Goal: Information Seeking & Learning: Learn about a topic

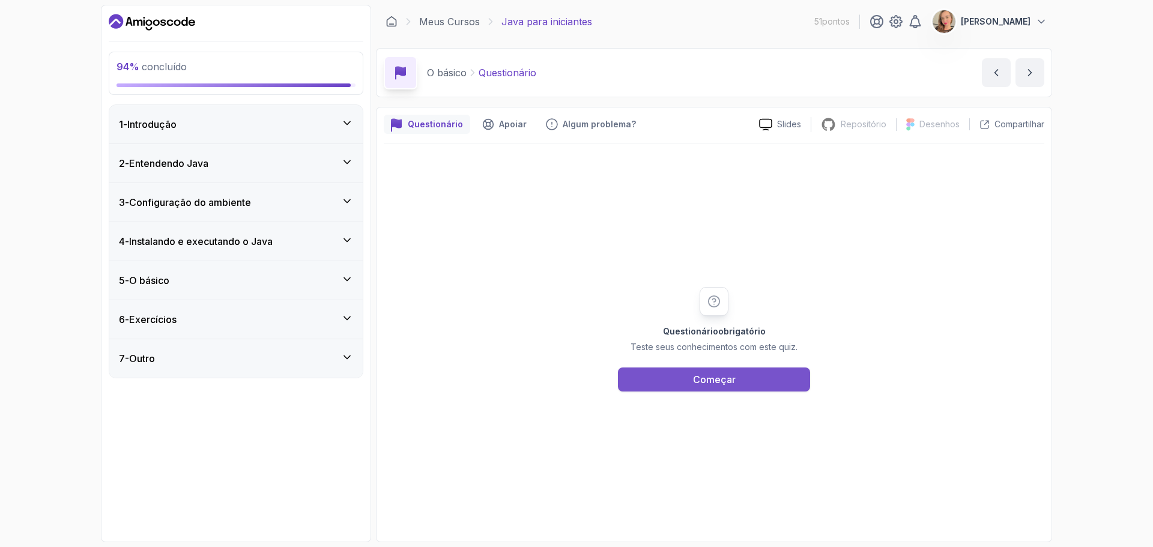
click at [715, 382] on font "Começar" at bounding box center [714, 379] width 43 height 12
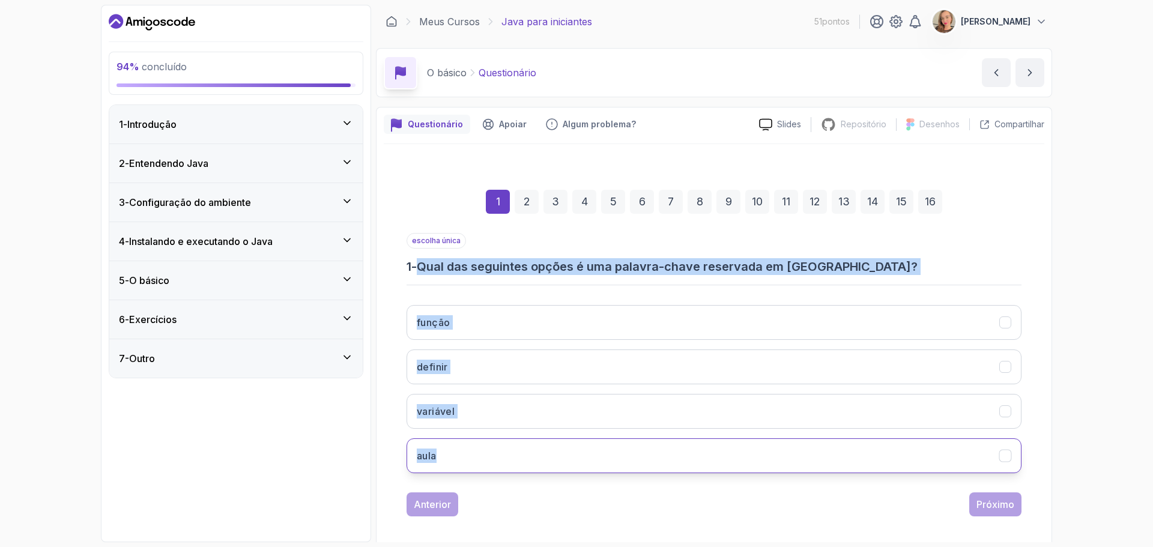
drag, startPoint x: 423, startPoint y: 265, endPoint x: 564, endPoint y: 454, distance: 235.5
click at [564, 454] on div "escolha única 1 - Qual das seguintes opções é uma palavra-chave reservada em [G…" at bounding box center [713, 358] width 615 height 250
copy div "Qual das seguintes opções é uma palavra-chave reservada em [GEOGRAPHIC_DATA]? f…"
click at [468, 447] on button "aula" at bounding box center [713, 455] width 615 height 35
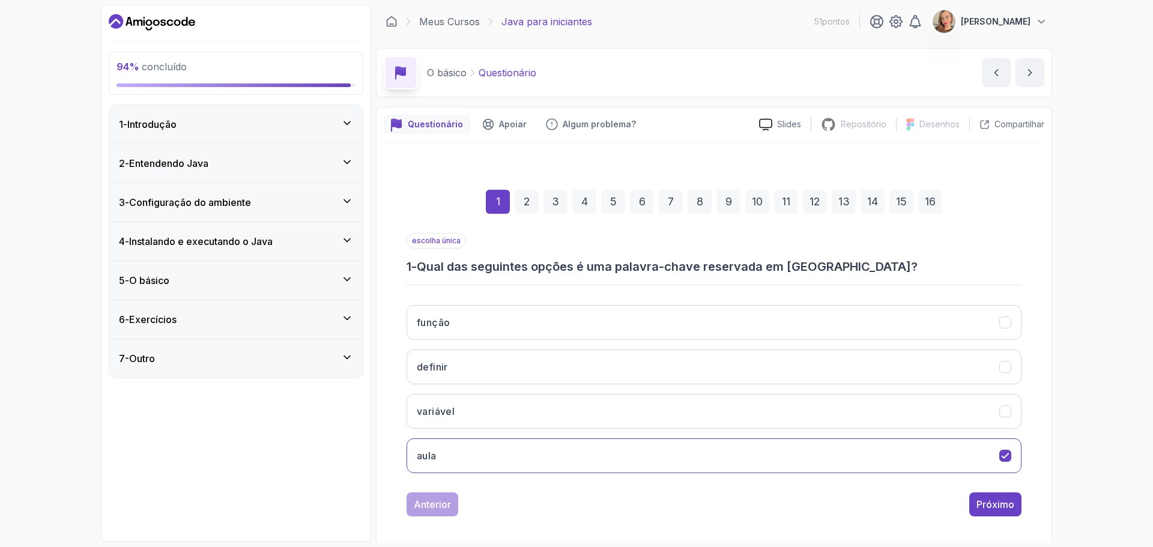
click at [657, 503] on div "Anterior Próximo" at bounding box center [713, 504] width 615 height 24
click at [1003, 506] on font "Próximo" at bounding box center [995, 504] width 38 height 12
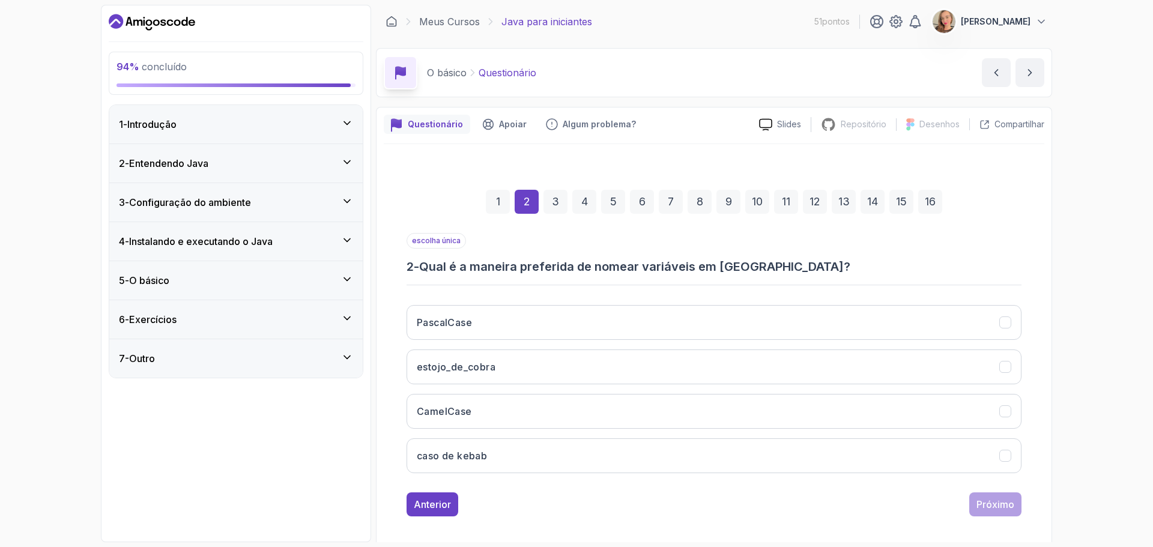
drag, startPoint x: 439, startPoint y: 174, endPoint x: 972, endPoint y: 226, distance: 535.7
click at [972, 226] on div "1 2 3 4 5 6 7 8 9 10 11 12 13 14 15 16" at bounding box center [713, 202] width 615 height 62
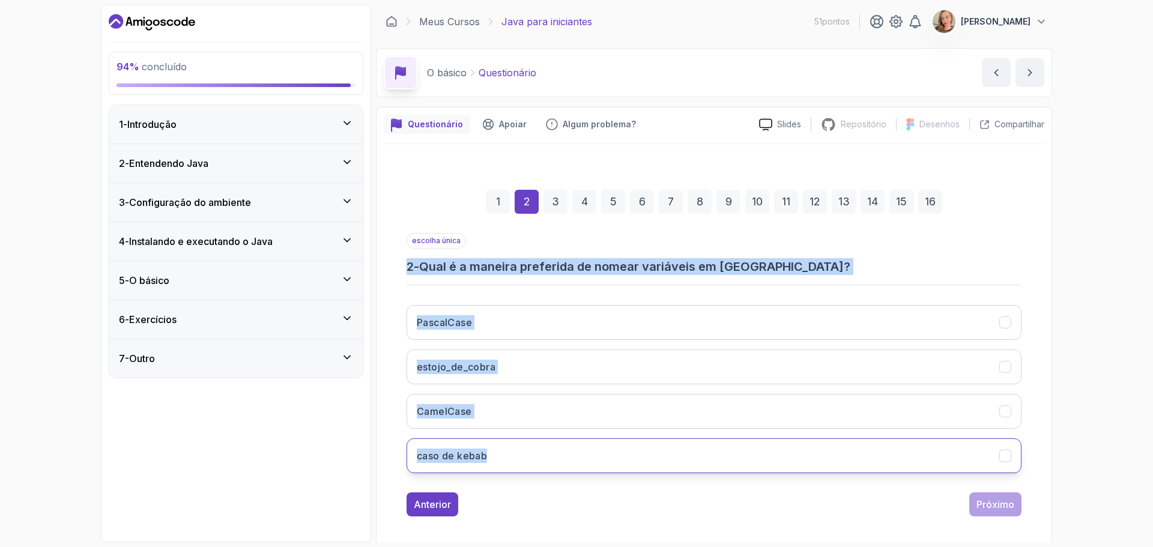
drag, startPoint x: 393, startPoint y: 261, endPoint x: 600, endPoint y: 460, distance: 287.9
click at [600, 460] on div "1 2 3 4 5 6 7 8 9 10 11 12 13 14 15 16 escolha única 2 - Qual é a maneira prefe…" at bounding box center [714, 343] width 660 height 365
copy div "2 - Qual é a maneira preferida de nomear variáveis ​​em [GEOGRAPHIC_DATA]? Pasc…"
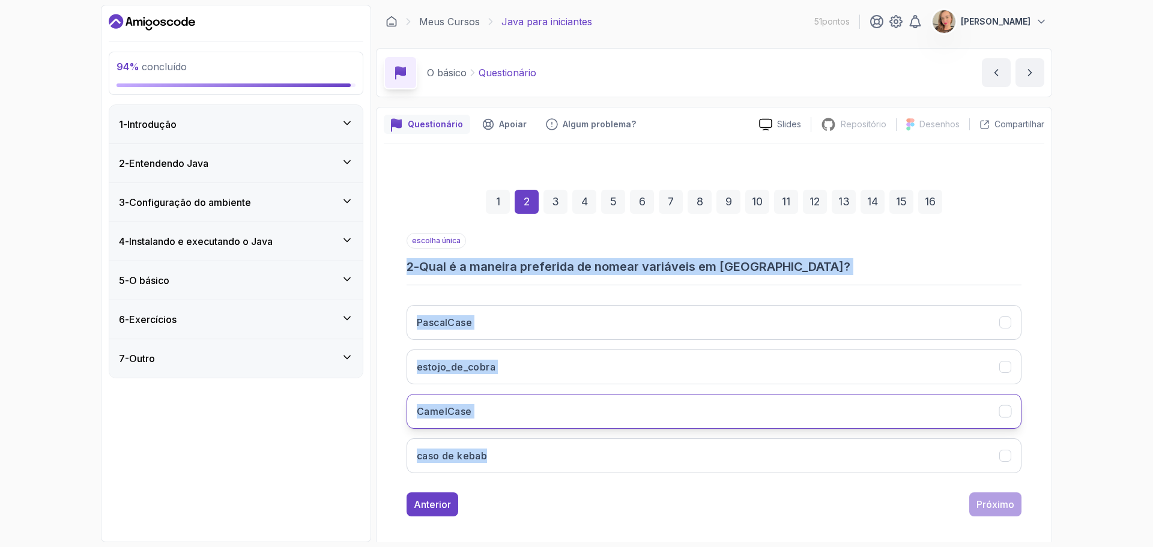
click at [496, 409] on button "CamelCase" at bounding box center [713, 411] width 615 height 35
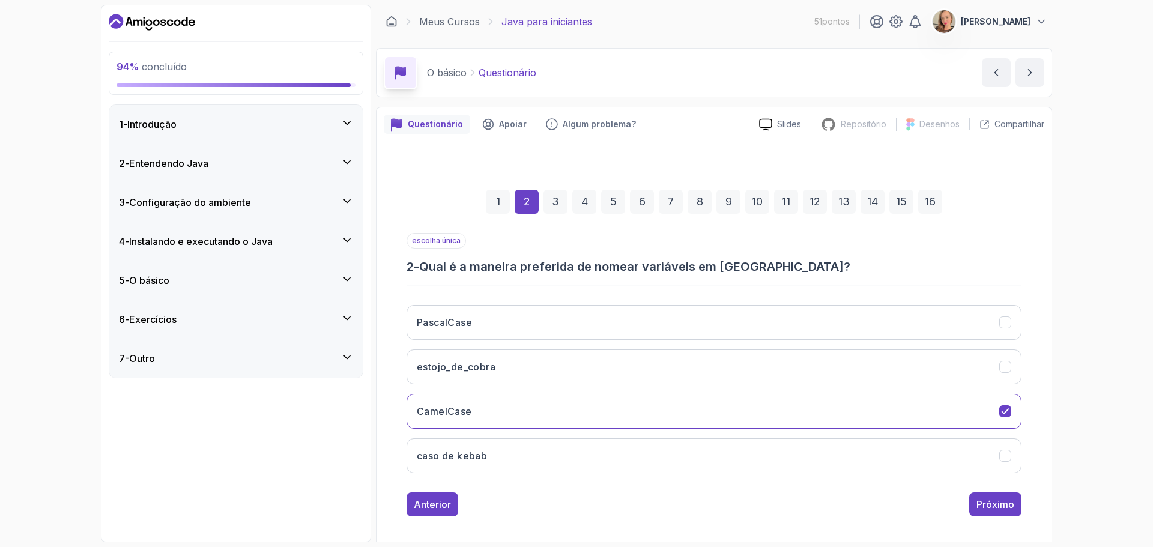
click at [612, 501] on div "Anterior Próximo" at bounding box center [713, 504] width 615 height 24
click at [982, 500] on font "Próximo" at bounding box center [995, 504] width 38 height 12
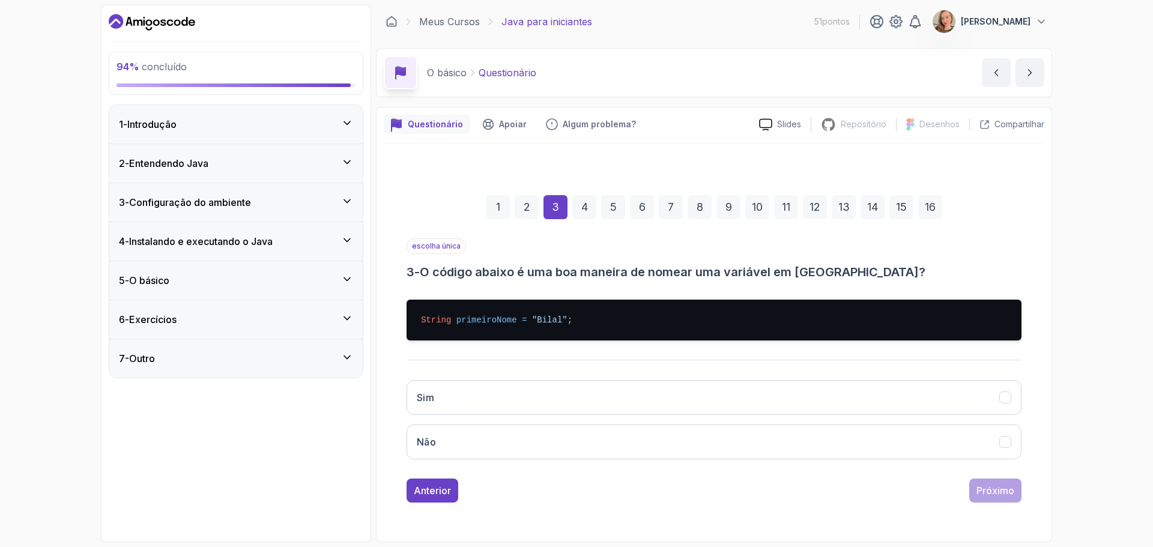
drag, startPoint x: 393, startPoint y: 302, endPoint x: 378, endPoint y: 342, distance: 42.2
click at [378, 342] on div "Questionário Apoiar Algum problema? Slides Repositório Repositório não disponív…" at bounding box center [714, 324] width 676 height 435
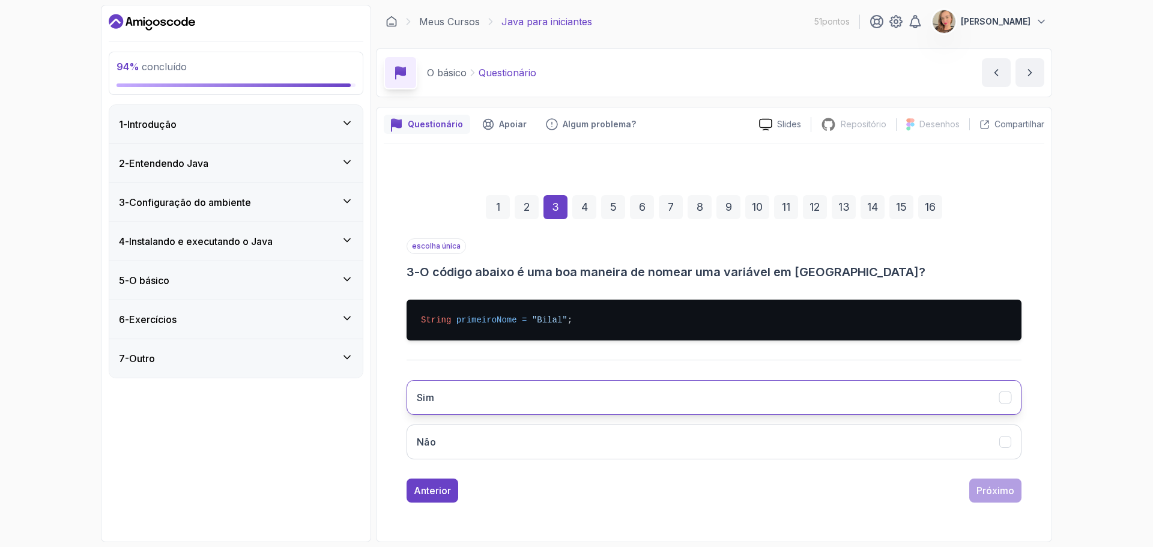
click at [463, 391] on button "Sim" at bounding box center [713, 397] width 615 height 35
click at [1013, 491] on font "Próximo" at bounding box center [995, 490] width 38 height 12
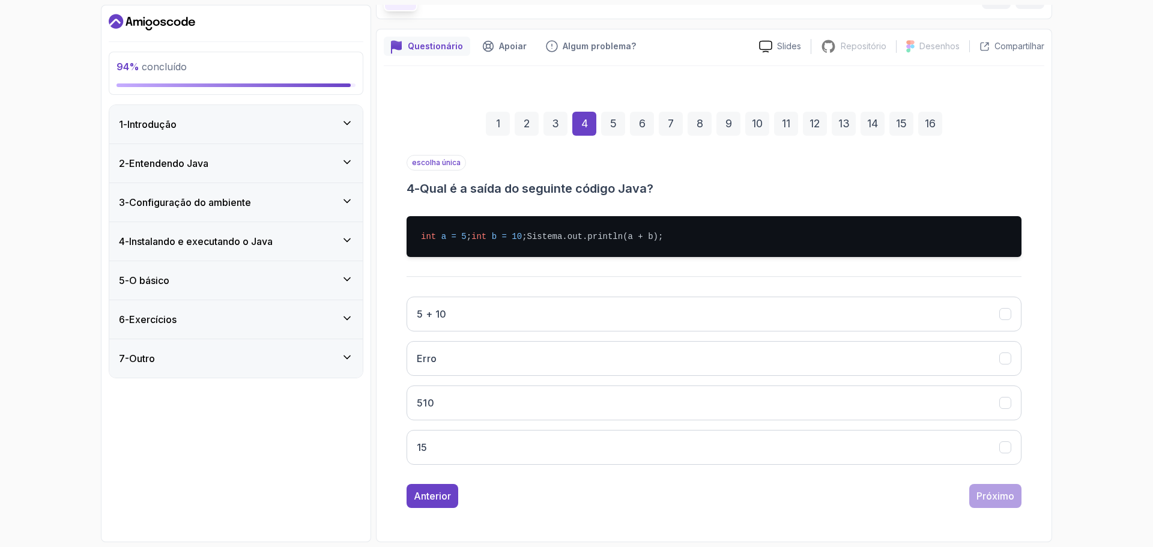
scroll to position [102, 0]
click at [437, 443] on button "15" at bounding box center [713, 447] width 615 height 35
click at [413, 216] on pre "int a = 5 ; int b = 10 ; Sistema.out.println(a + b);" at bounding box center [713, 236] width 615 height 41
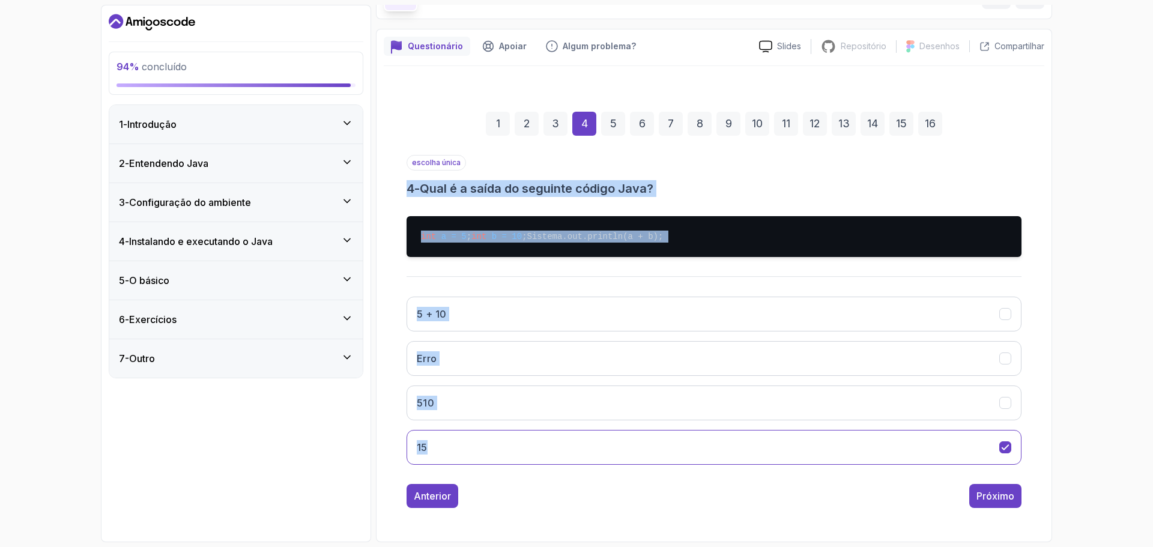
drag, startPoint x: 391, startPoint y: 160, endPoint x: 669, endPoint y: 465, distance: 412.7
click at [669, 465] on div "1 2 3 4 5 6 7 8 9 10 11 12 13 14 15 16 escolha única 4 - Qual é a saída do segu…" at bounding box center [714, 300] width 660 height 435
copy div "4 - Qual é a saída do seguinte código Java? int a = 5 ; int b = 10 ; Sistema.ou…"
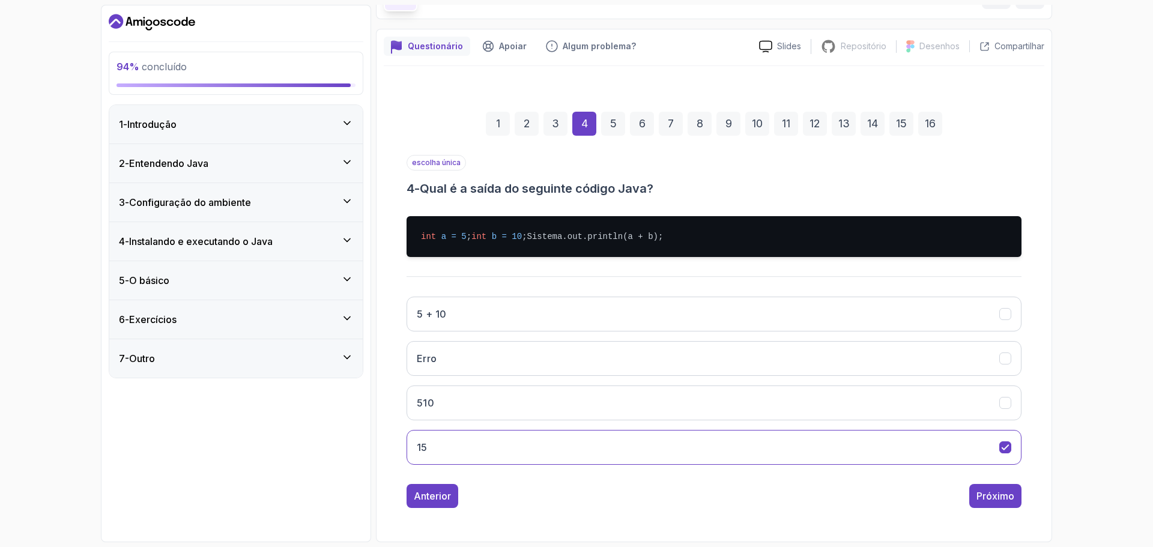
click at [570, 505] on div "Anterior Próximo" at bounding box center [713, 496] width 615 height 24
click at [1004, 498] on font "Próximo" at bounding box center [995, 496] width 38 height 12
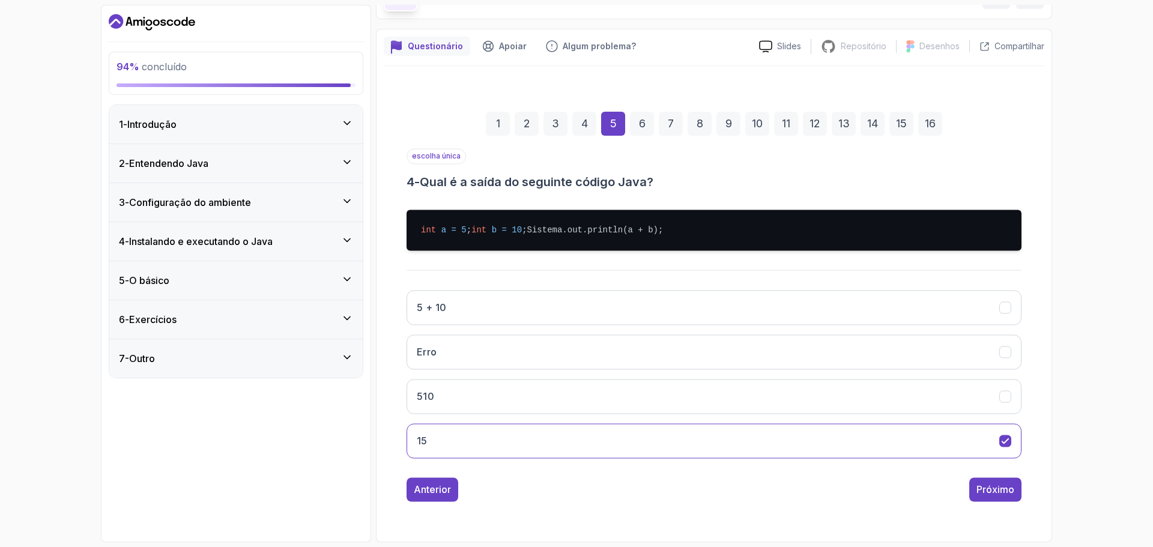
scroll to position [8, 0]
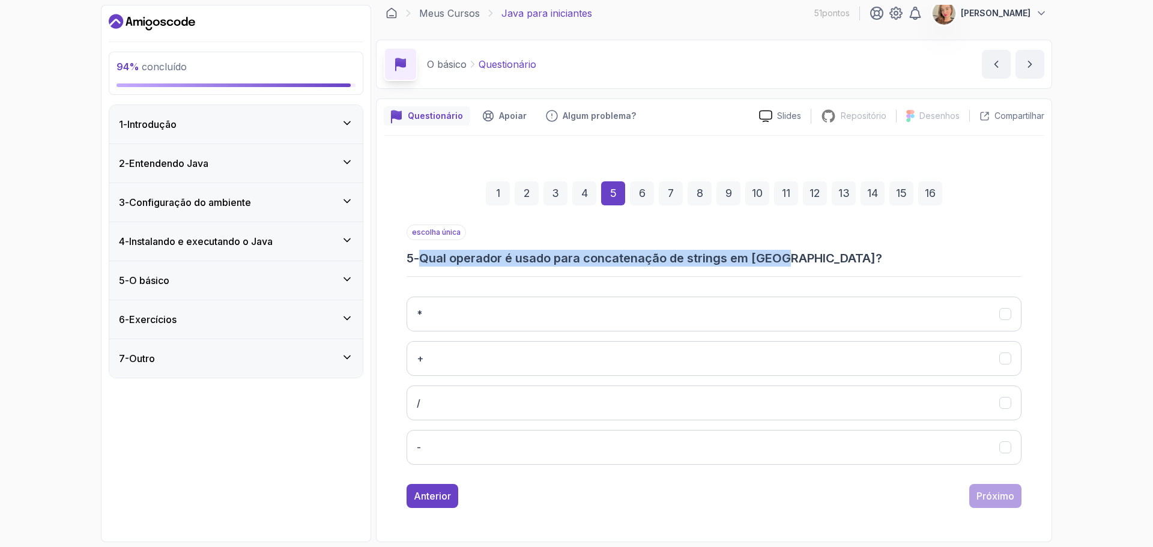
drag, startPoint x: 425, startPoint y: 255, endPoint x: 800, endPoint y: 264, distance: 374.7
click at [800, 264] on h3 "5 - Qual operador é usado para concatenação de strings em [GEOGRAPHIC_DATA]?" at bounding box center [713, 258] width 615 height 17
copy font "Qual operador é usado para concatenação de strings em [GEOGRAPHIC_DATA]?"
click at [463, 364] on button "+" at bounding box center [713, 358] width 615 height 35
click at [1013, 497] on font "Próximo" at bounding box center [995, 496] width 38 height 12
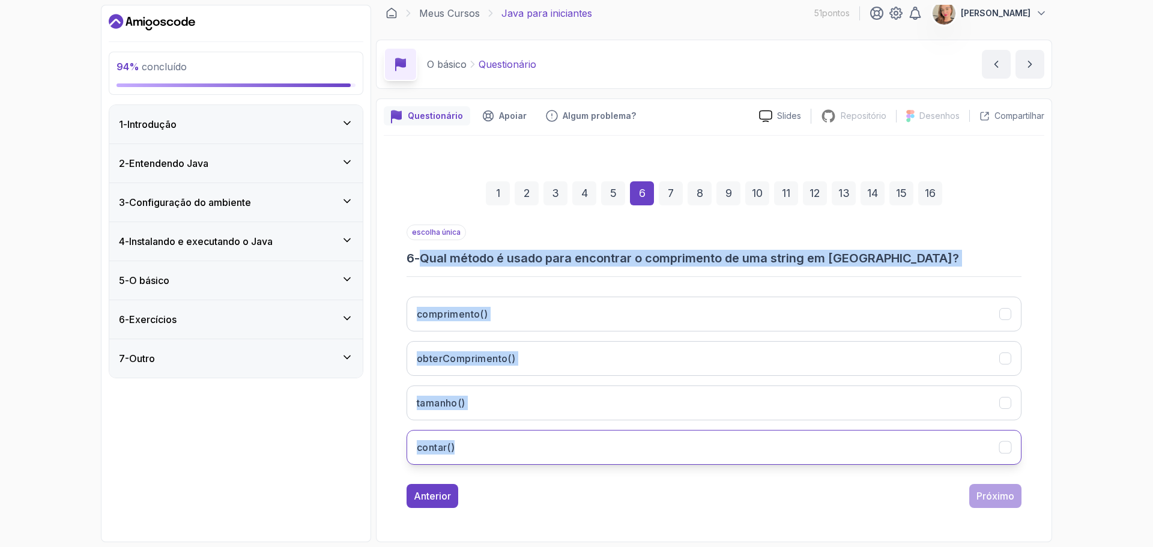
drag, startPoint x: 425, startPoint y: 260, endPoint x: 516, endPoint y: 451, distance: 211.6
click at [516, 451] on div "escolha única 6 - Qual método é usado para encontrar o comprimento de uma strin…" at bounding box center [713, 350] width 615 height 250
copy div "Qual método é usado para encontrar o comprimento de uma string em [GEOGRAPHIC_D…"
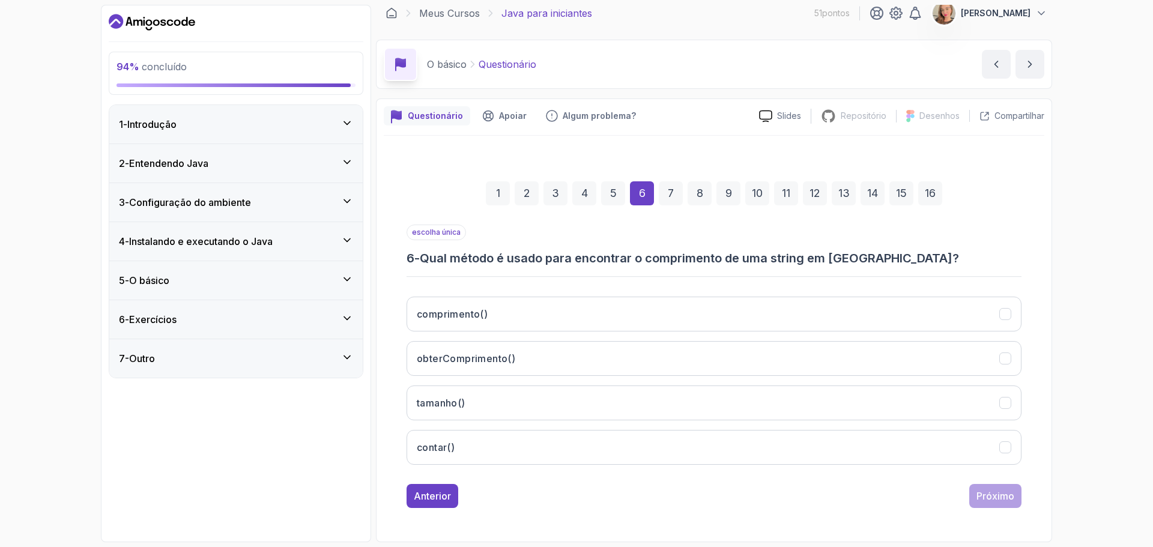
click at [508, 518] on div "1 2 3 4 5 6 7 8 9 10 11 12 13 14 15 16 escolha única 6 - Qual método é usado pa…" at bounding box center [714, 335] width 660 height 399
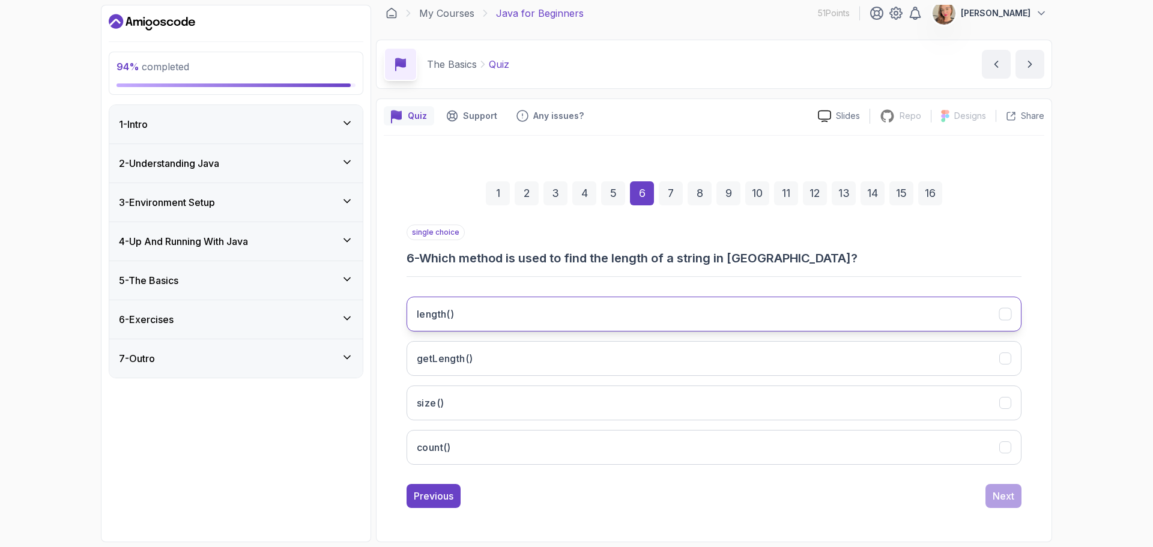
click at [490, 304] on button "length()" at bounding box center [713, 314] width 615 height 35
click at [990, 487] on button "Next" at bounding box center [1003, 496] width 36 height 24
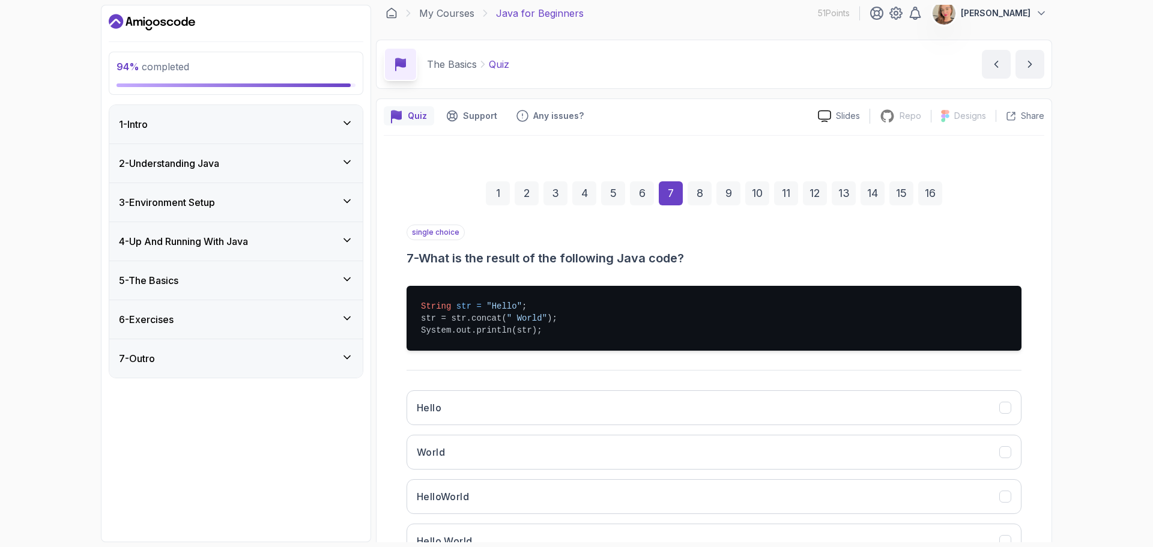
scroll to position [68, 0]
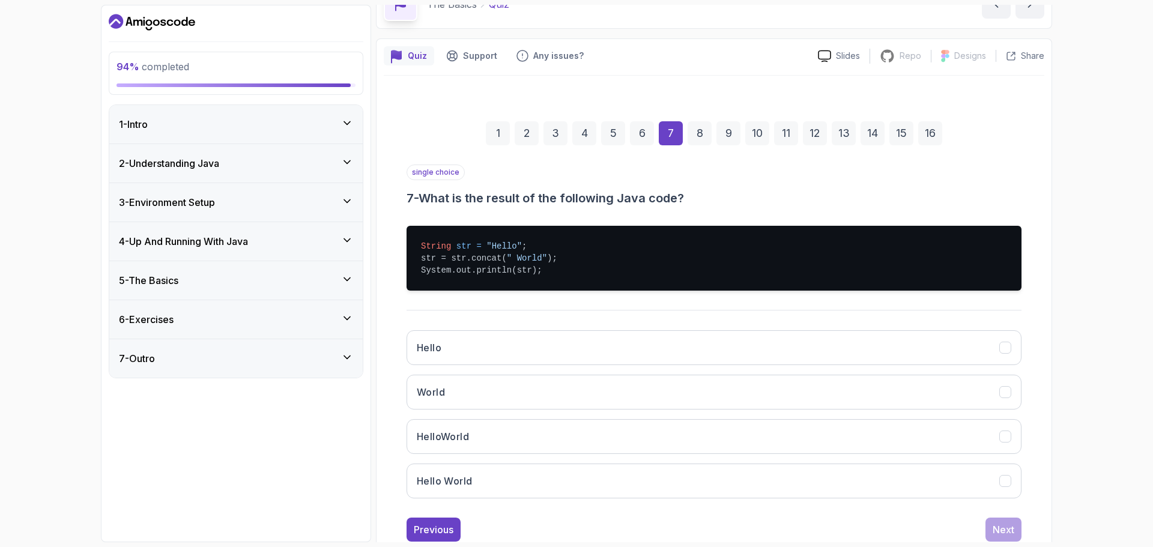
click at [845, 191] on h3 "7 - What is the result of the following Java code?" at bounding box center [713, 198] width 615 height 17
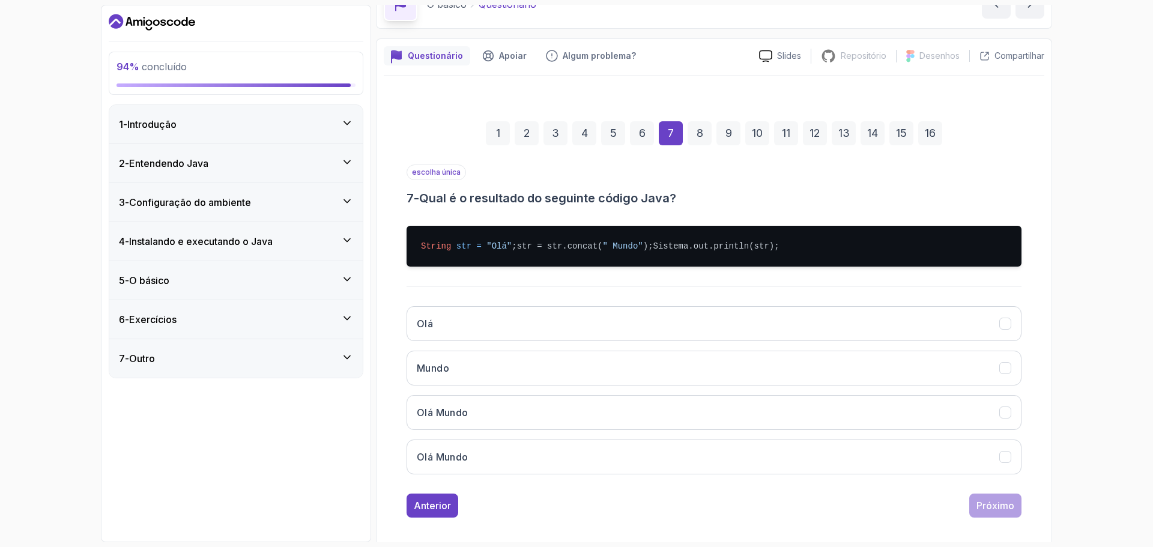
click at [385, 298] on div "1 2 3 4 5 6 7 8 9 10 11 12 13 14 15 16 escolha única 7 - Qual é o resultado do …" at bounding box center [714, 309] width 660 height 435
click at [520, 430] on button "Olá Mundo" at bounding box center [713, 412] width 615 height 35
click at [997, 512] on font "Próximo" at bounding box center [995, 506] width 38 height 12
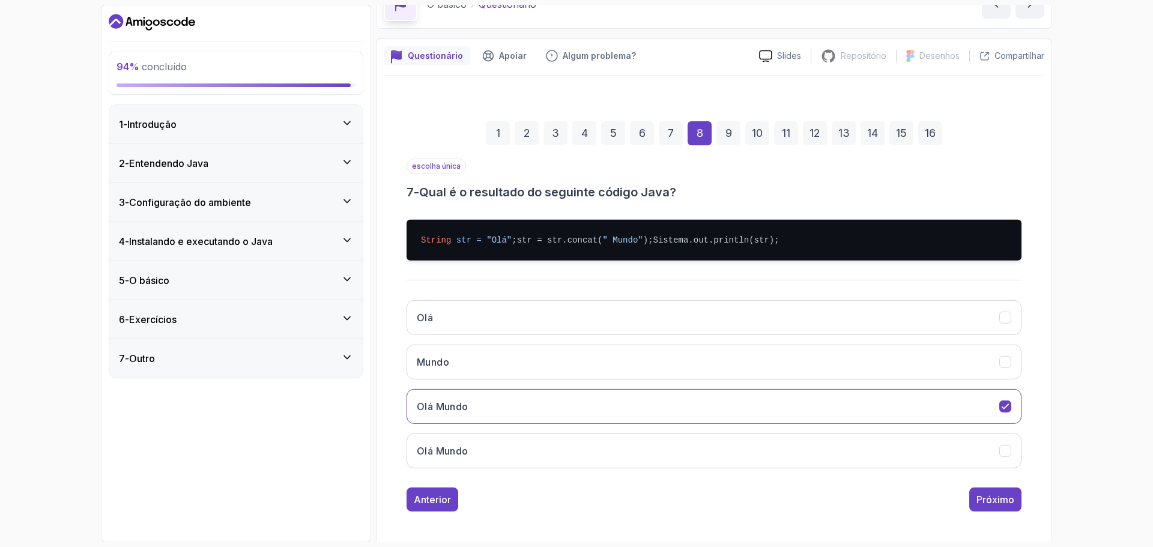
scroll to position [8, 0]
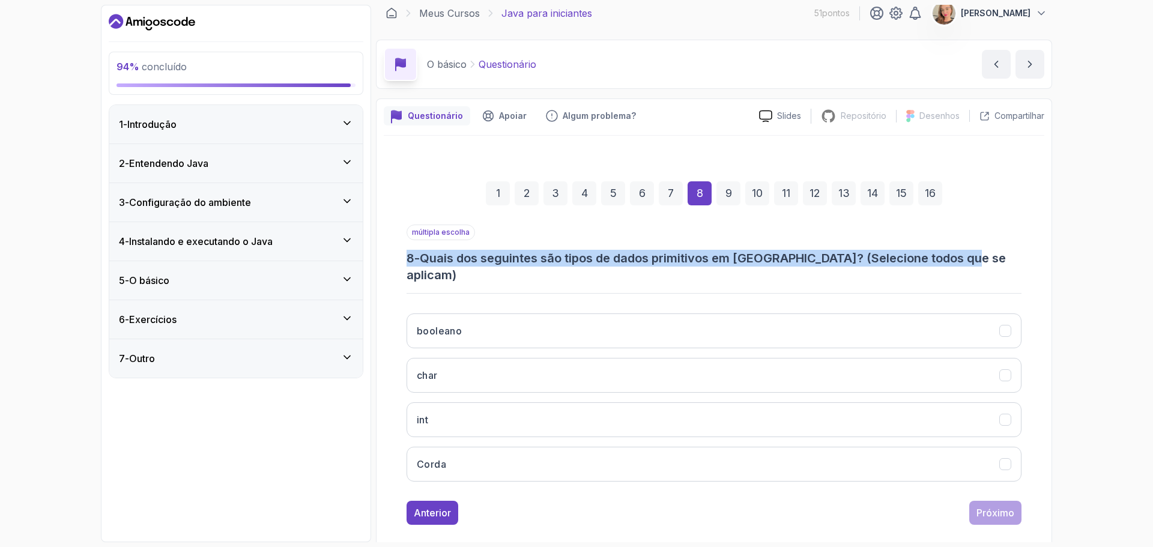
drag, startPoint x: 400, startPoint y: 257, endPoint x: 1069, endPoint y: 260, distance: 668.8
click at [1069, 260] on div "94 % concluído 1 - Introdução 2 - Entendendo Java 3 - Configuração do ambiente …" at bounding box center [576, 273] width 1153 height 547
copy h3 "8 - Quais dos seguintes são tipos de dados primitivos em [GEOGRAPHIC_DATA]? (Se…"
click at [475, 318] on button "booleano" at bounding box center [713, 330] width 615 height 35
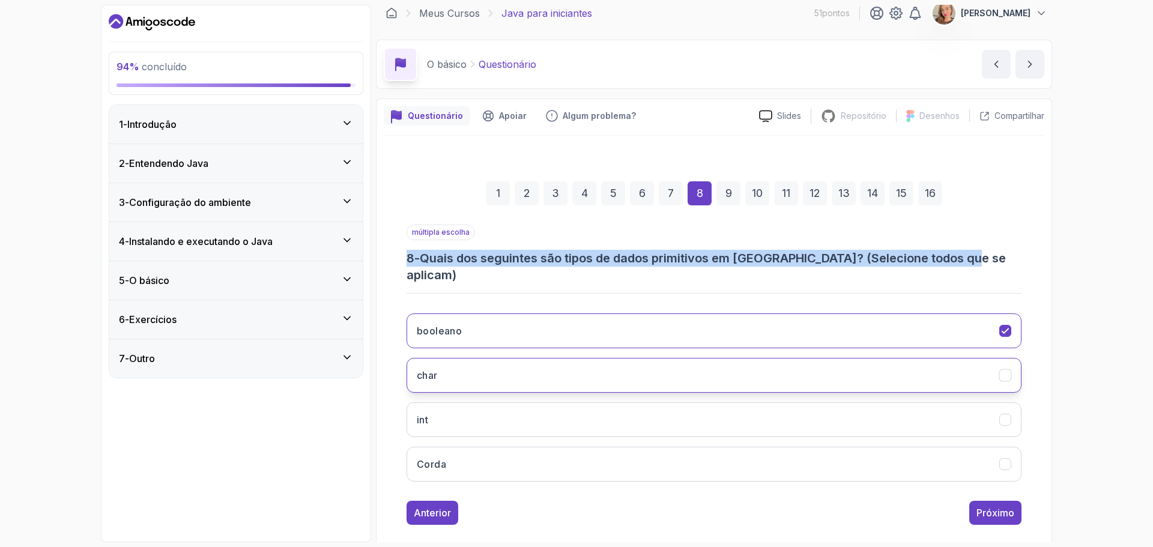
click at [469, 367] on button "char" at bounding box center [713, 375] width 615 height 35
click at [471, 414] on button "int" at bounding box center [713, 419] width 615 height 35
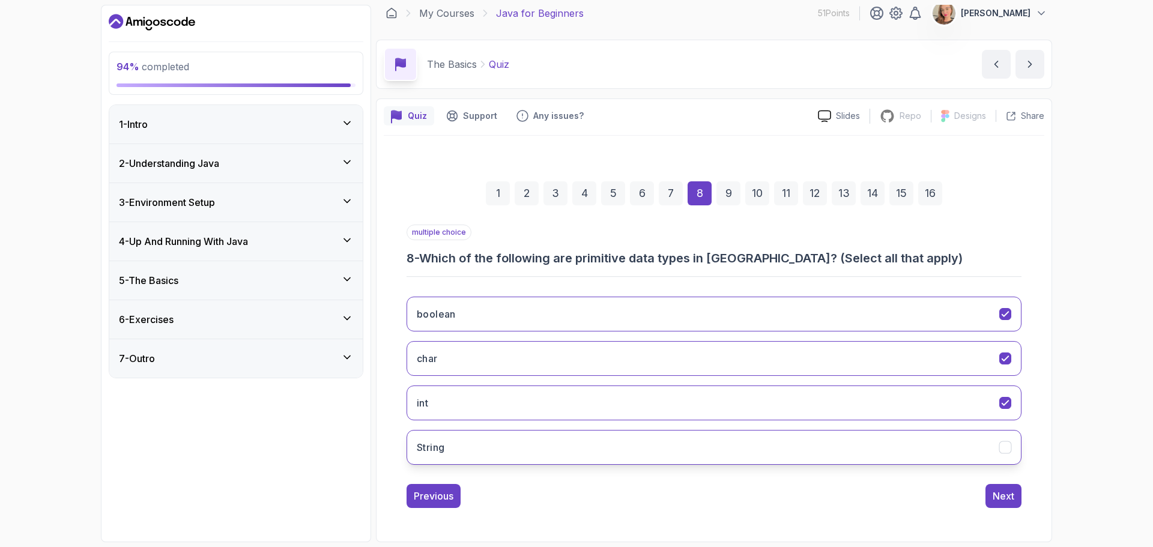
click at [538, 450] on button "String" at bounding box center [713, 447] width 615 height 35
click at [736, 453] on button "String" at bounding box center [713, 447] width 615 height 35
click at [788, 518] on div "1 2 3 4 5 6 7 8 9 10 11 12 13 14 15 16 multiple choice 8 - Which of the followi…" at bounding box center [714, 335] width 660 height 399
click at [1002, 492] on div "Next" at bounding box center [1003, 496] width 22 height 14
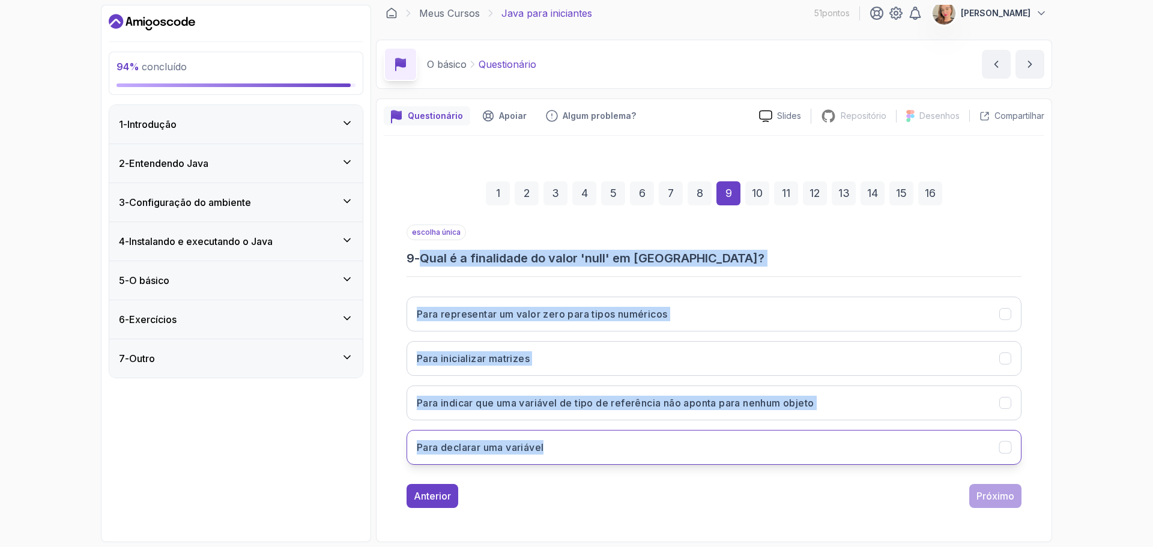
drag, startPoint x: 424, startPoint y: 258, endPoint x: 781, endPoint y: 440, distance: 400.6
click at [781, 440] on div "escolha única 9 - Qual é a finalidade do valor 'null' em [GEOGRAPHIC_DATA]? Par…" at bounding box center [713, 350] width 615 height 250
copy div "Qual é a finalidade do valor 'null' em [GEOGRAPHIC_DATA]? Para representar um v…"
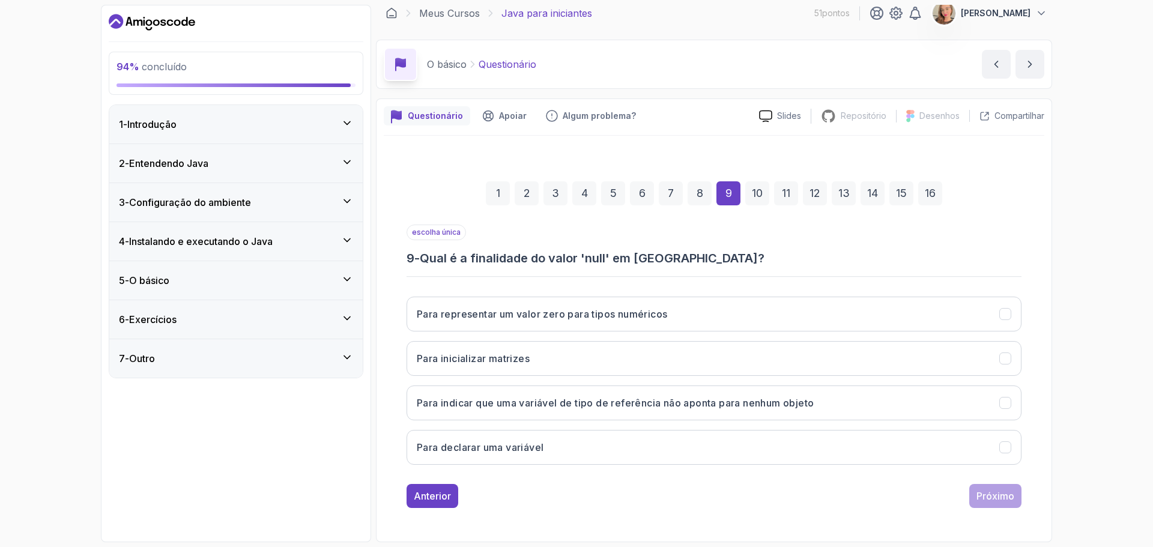
click at [561, 492] on div "Anterior Próximo" at bounding box center [713, 496] width 615 height 24
click at [549, 398] on font "Para indicar que uma variável de tipo de referência não aponta para nenhum obje…" at bounding box center [615, 403] width 397 height 12
click at [998, 489] on div "Próximo" at bounding box center [995, 496] width 38 height 14
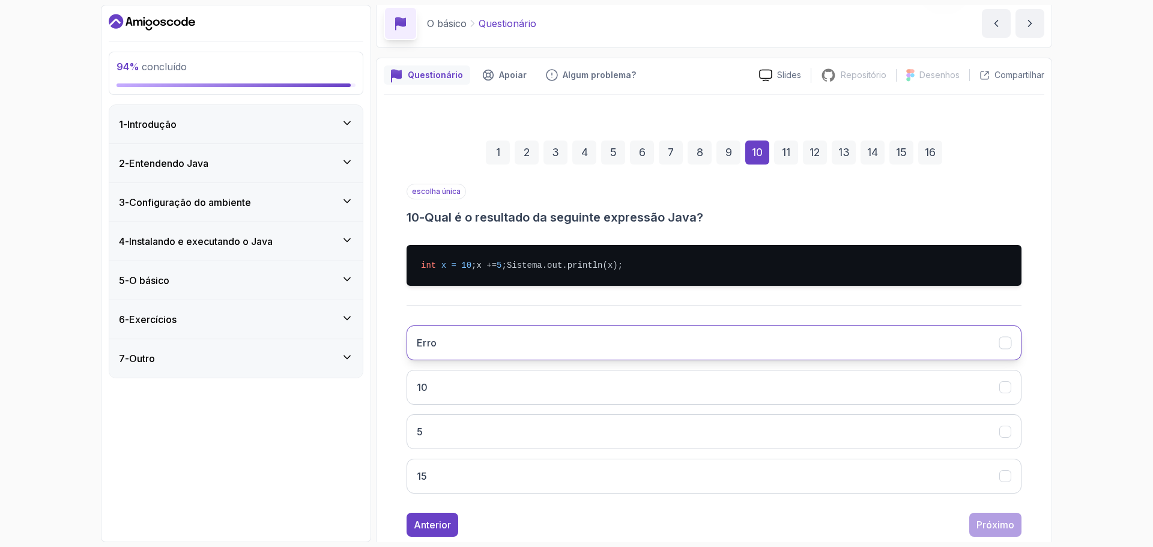
scroll to position [68, 0]
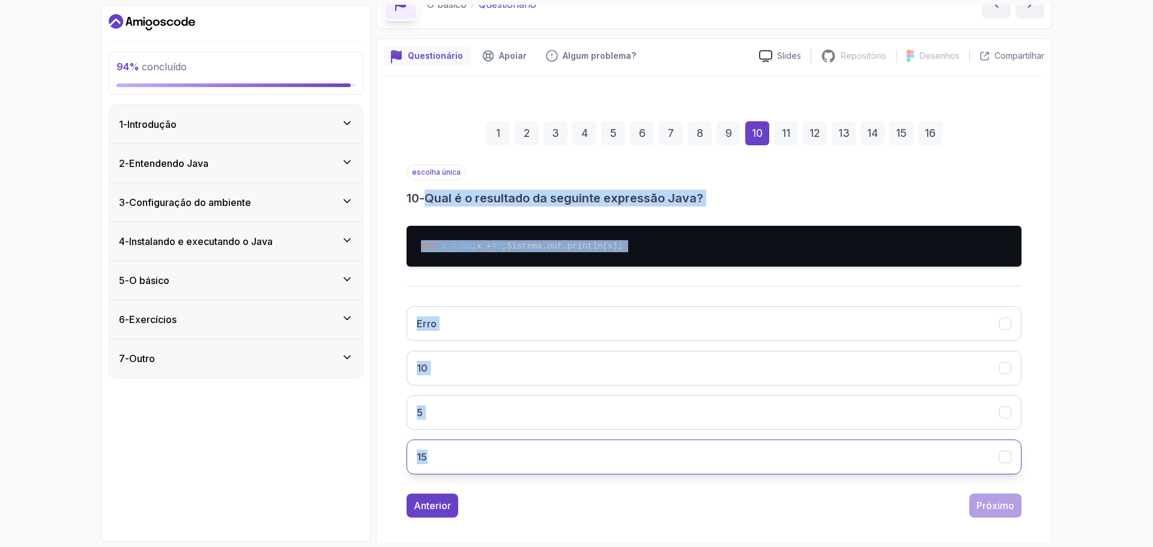
drag, startPoint x: 432, startPoint y: 198, endPoint x: 671, endPoint y: 472, distance: 364.3
click at [671, 472] on div "escolha única 10 - Qual é o resultado da seguinte expressão Java? int x = 10 ; …" at bounding box center [713, 323] width 615 height 319
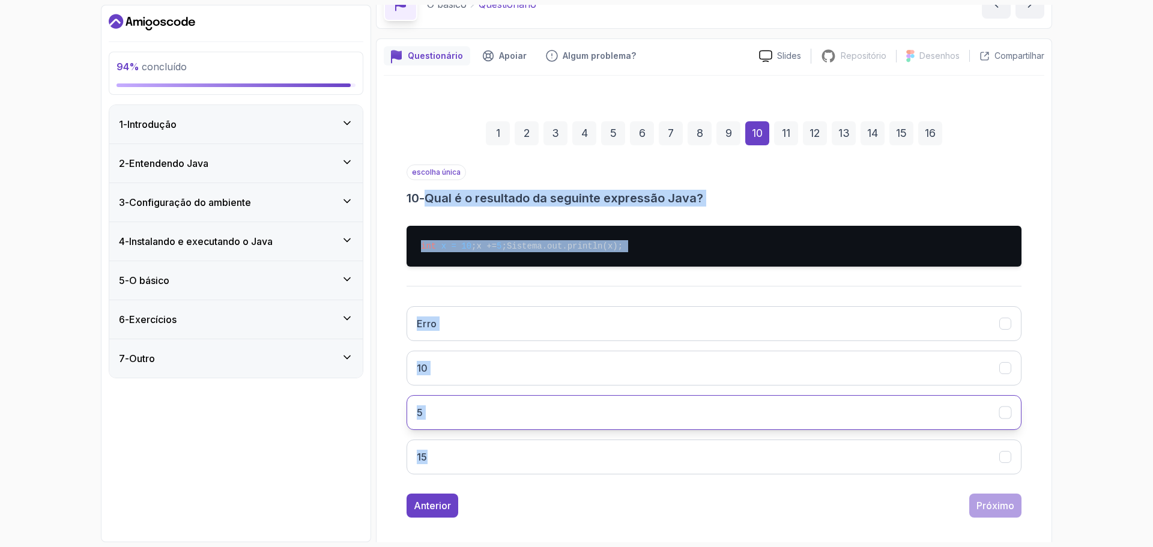
copy div "Qual é o resultado da seguinte expressão Java? int x = 10 ; x += 5 ; Sistema.ou…"
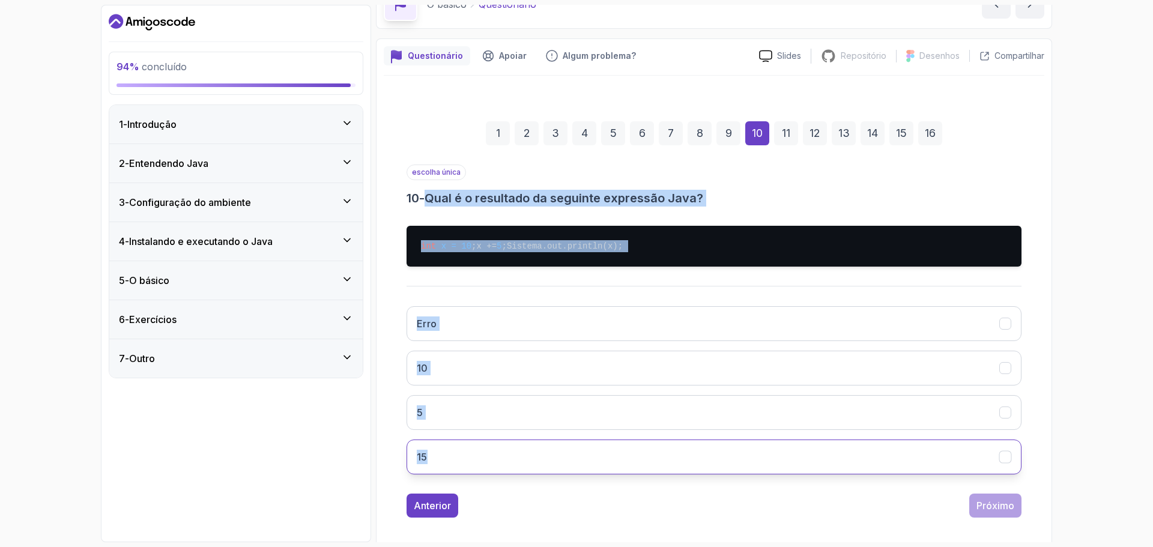
click at [448, 474] on button "15" at bounding box center [713, 456] width 615 height 35
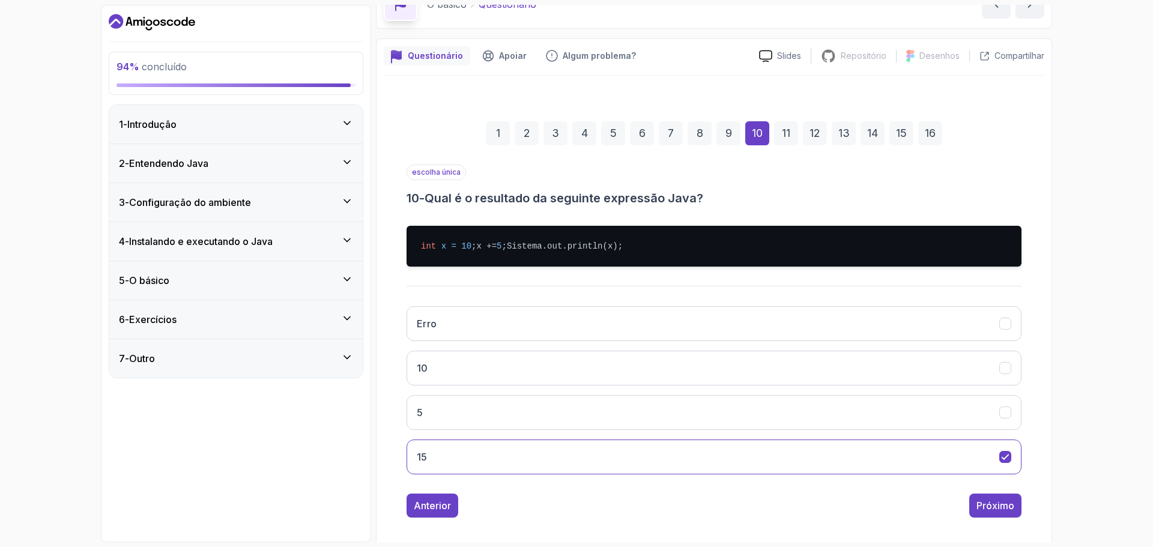
click at [654, 518] on div "Anterior Próximo" at bounding box center [713, 505] width 615 height 24
click at [966, 518] on div "Anterior Próximo" at bounding box center [713, 505] width 615 height 24
click at [985, 512] on font "Próximo" at bounding box center [995, 506] width 38 height 12
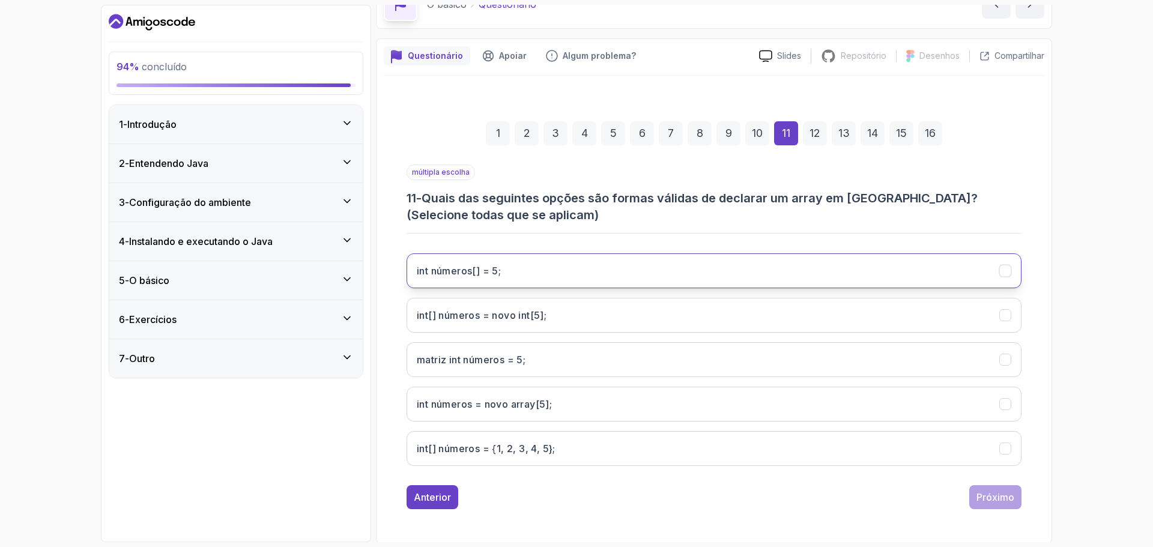
click at [434, 281] on 5;"] "int números[] = 5;" at bounding box center [713, 270] width 615 height 35
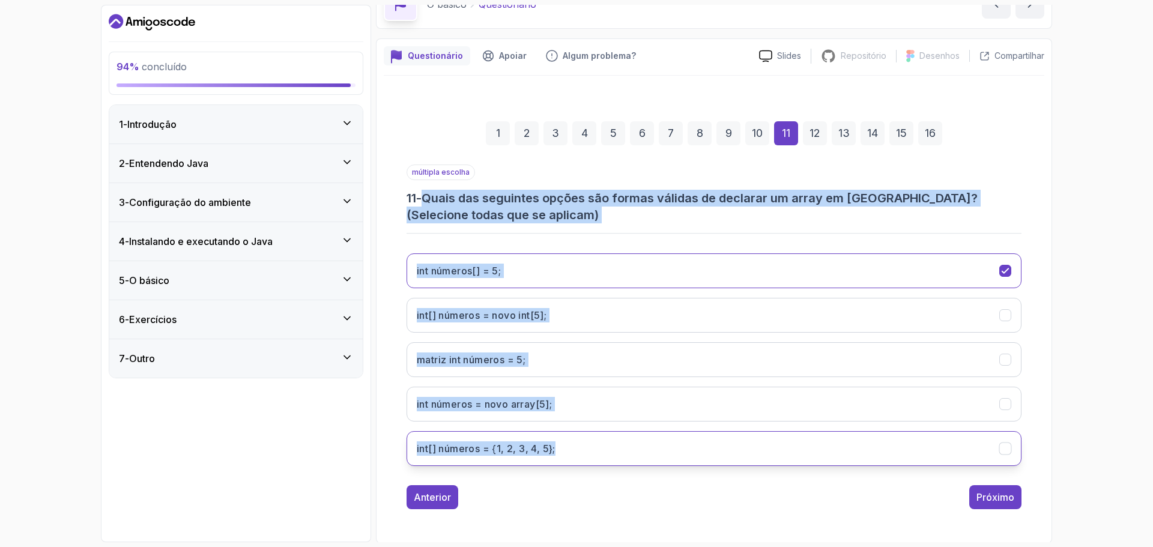
drag, startPoint x: 430, startPoint y: 201, endPoint x: 977, endPoint y: 451, distance: 601.0
click at [977, 451] on div "múltipla escolha 11 - Quais das seguintes opções são formas válidas de declarar…" at bounding box center [713, 319] width 615 height 311
copy div "Quais das seguintes opções são formas válidas de declarar um array em [GEOGRAPH…"
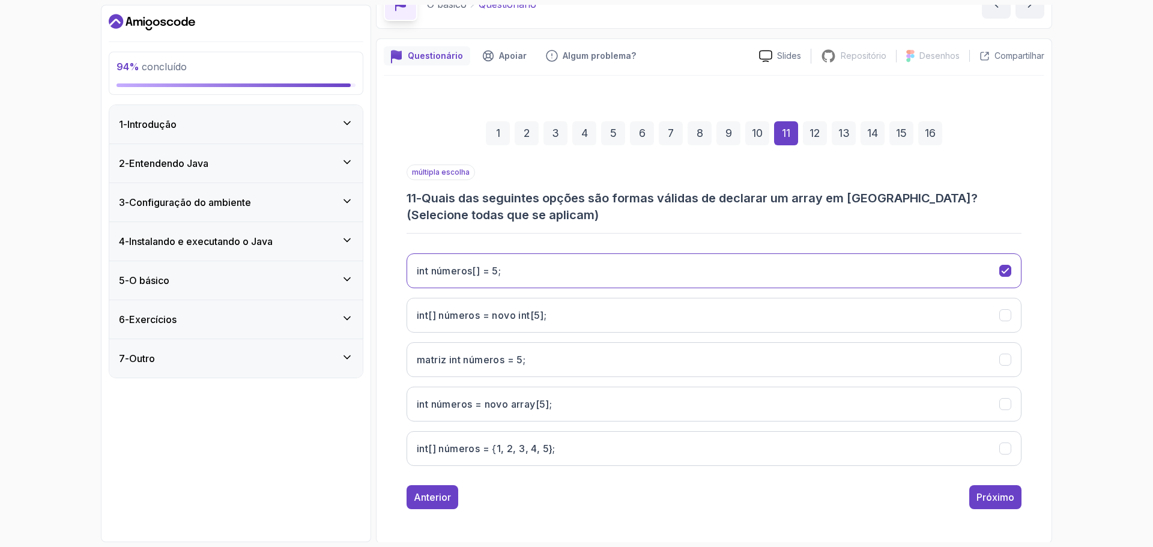
click at [571, 504] on div "Anterior Próximo" at bounding box center [713, 497] width 615 height 24
click at [432, 412] on button "int números = novo array[5];" at bounding box center [713, 404] width 615 height 35
click at [567, 505] on div "Anterior Próximo" at bounding box center [713, 497] width 615 height 24
click at [460, 314] on font "int[] números = novo int[5];" at bounding box center [482, 315] width 130 height 12
click at [463, 446] on font "int[] números = {1, 2, 3, 4, 5};" at bounding box center [486, 448] width 139 height 12
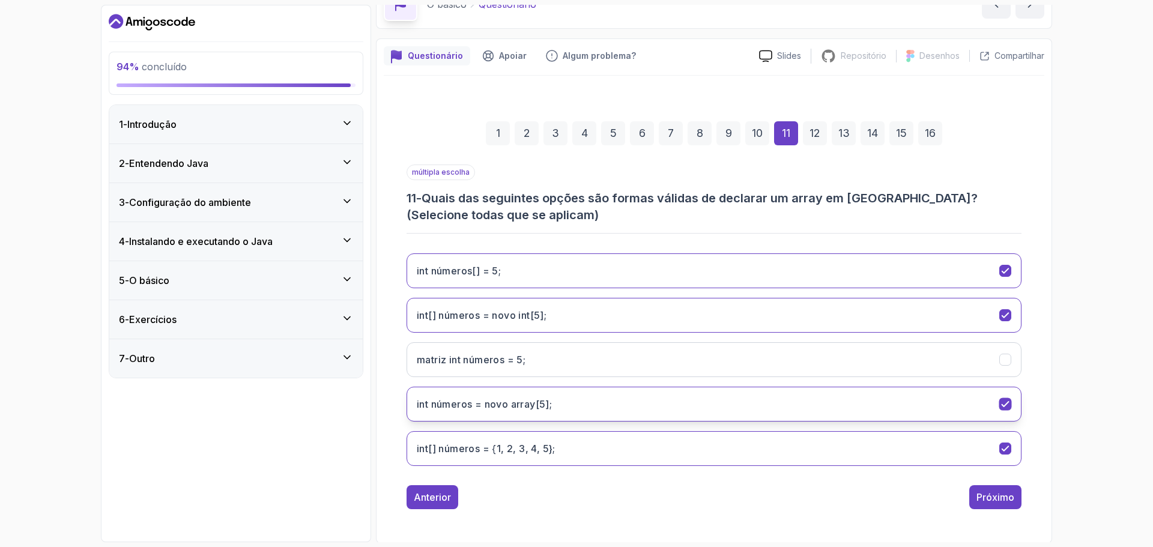
click at [703, 405] on button "int números = novo array[5];" at bounding box center [713, 404] width 615 height 35
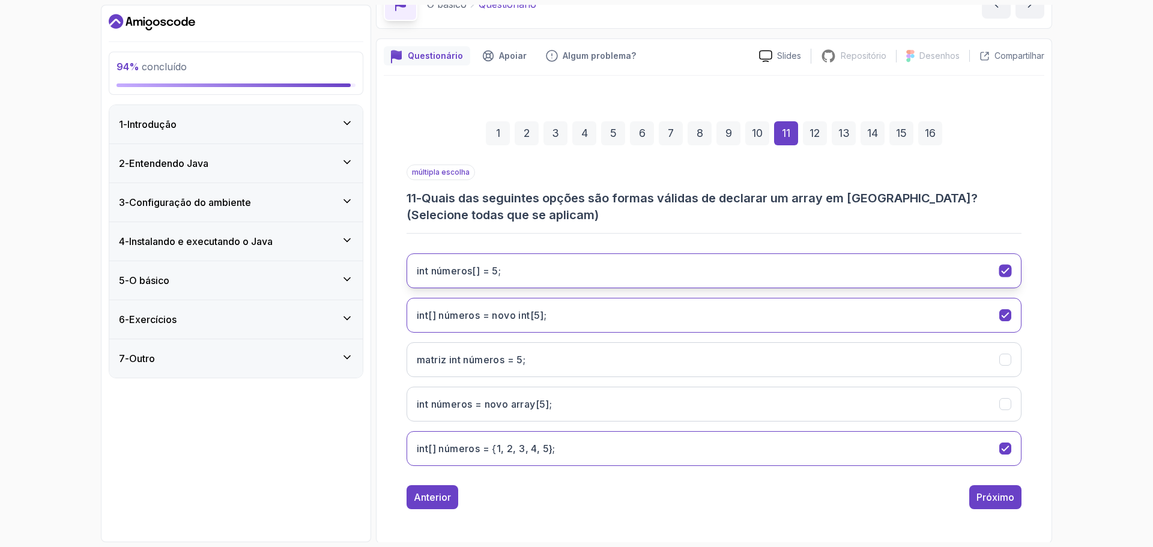
click at [726, 273] on 5;"] "int números[] = 5;" at bounding box center [713, 270] width 615 height 35
click at [983, 493] on font "Próximo" at bounding box center [995, 497] width 38 height 12
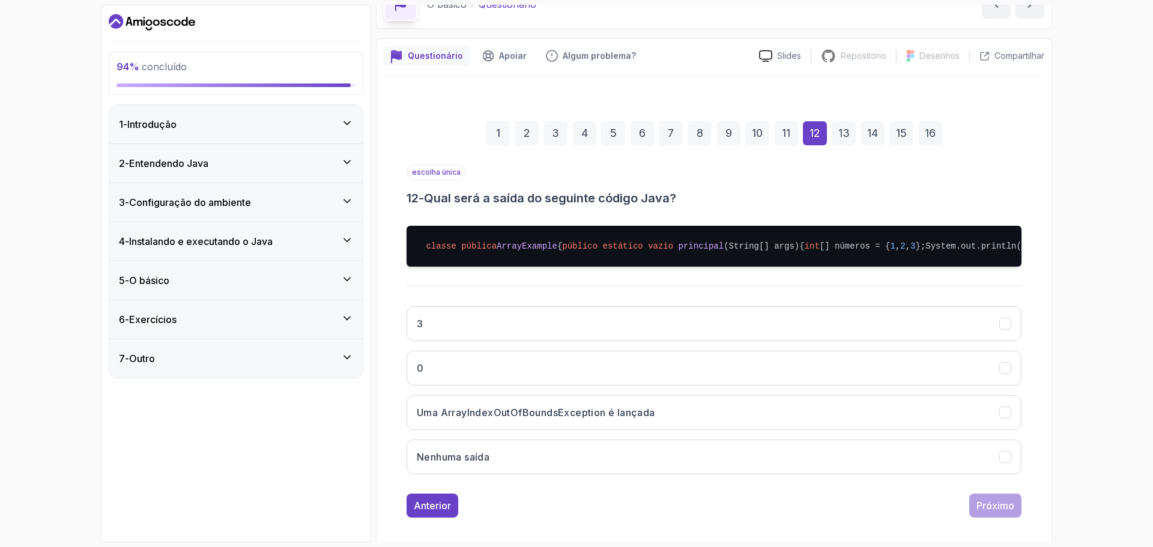
scroll to position [128, 0]
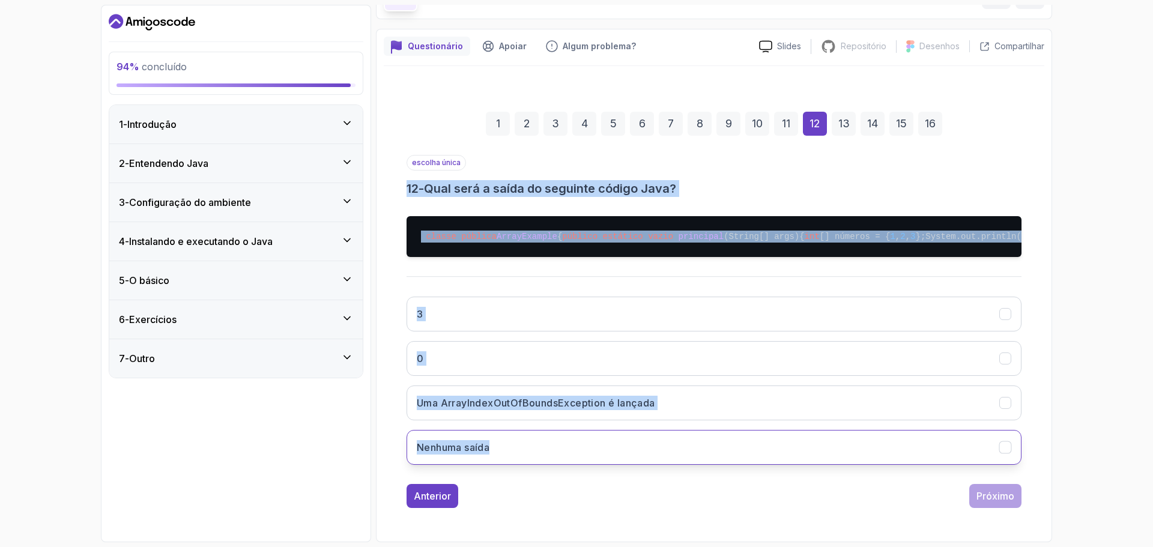
drag, startPoint x: 391, startPoint y: 138, endPoint x: 725, endPoint y: 451, distance: 457.9
click at [725, 451] on div "1 2 3 4 5 6 7 8 9 10 11 12 13 14 15 16 escolha única 12 - Qual será a saída do …" at bounding box center [714, 300] width 660 height 435
copy div "12 - Qual será a saída do seguinte código Java? classe pública ArrayExample { p…"
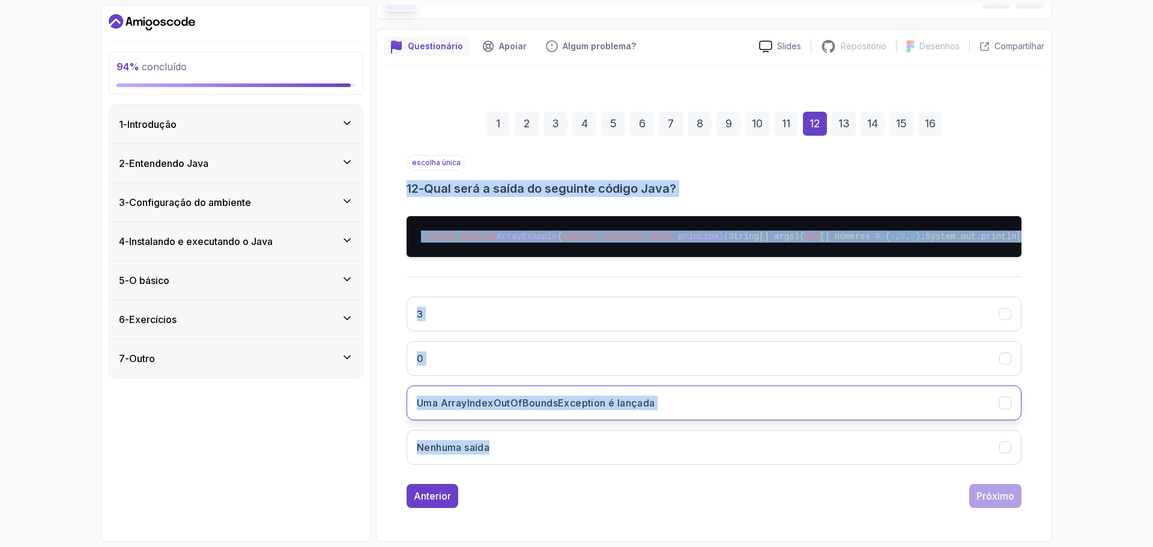
click at [581, 408] on font "Uma ArrayIndexOutOfBoundsException é lançada" at bounding box center [536, 403] width 238 height 12
click at [993, 502] on font "Próximo" at bounding box center [995, 496] width 38 height 12
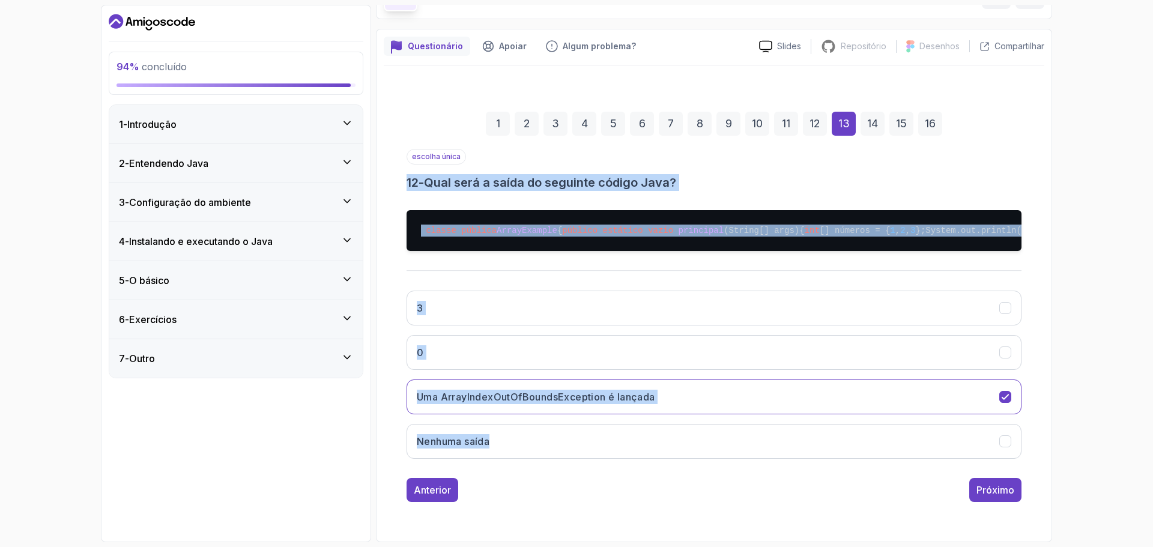
scroll to position [8, 0]
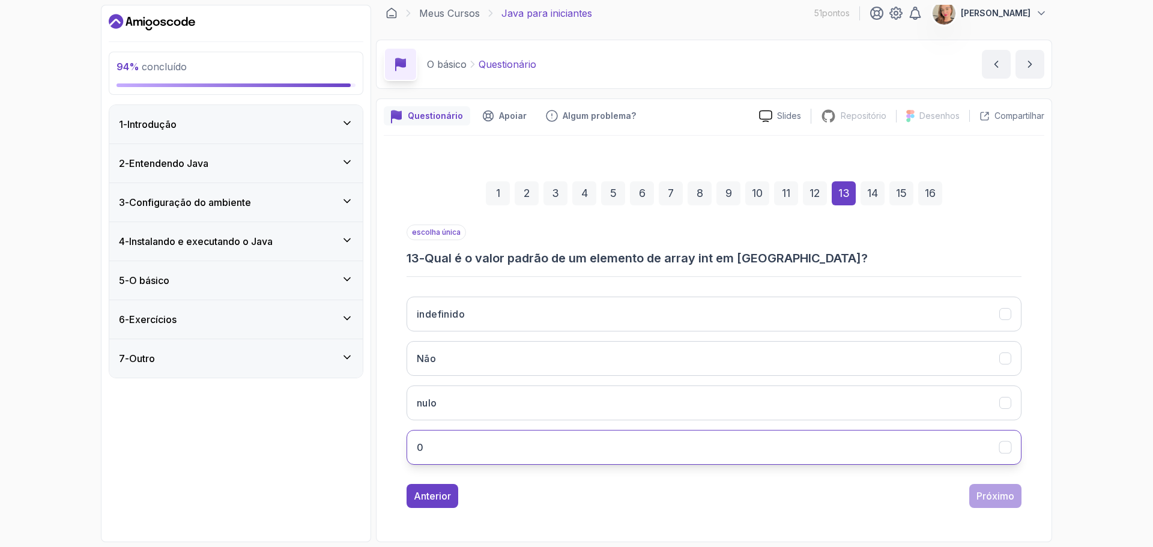
click at [451, 448] on button "0" at bounding box center [713, 447] width 615 height 35
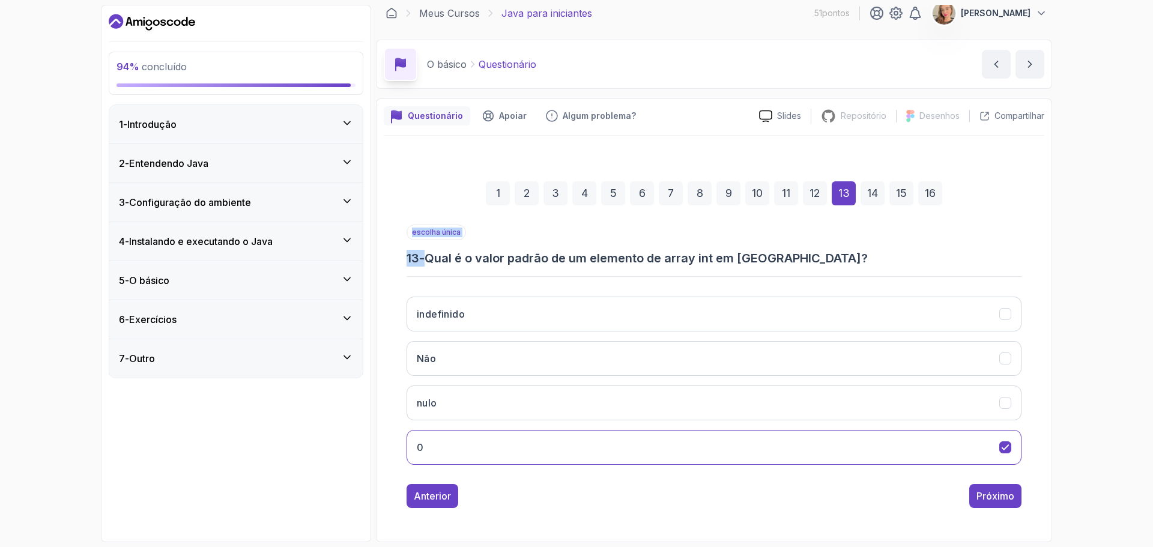
drag, startPoint x: 432, startPoint y: 256, endPoint x: 767, endPoint y: 270, distance: 335.3
click at [767, 270] on div "escolha única 13 - Qual é o valor padrão de um elemento de array int em [GEOGRA…" at bounding box center [713, 350] width 615 height 250
click at [786, 506] on div "Anterior Próximo" at bounding box center [713, 496] width 615 height 24
click at [994, 496] on font "Próximo" at bounding box center [995, 496] width 38 height 12
drag, startPoint x: 432, startPoint y: 255, endPoint x: 447, endPoint y: 273, distance: 23.1
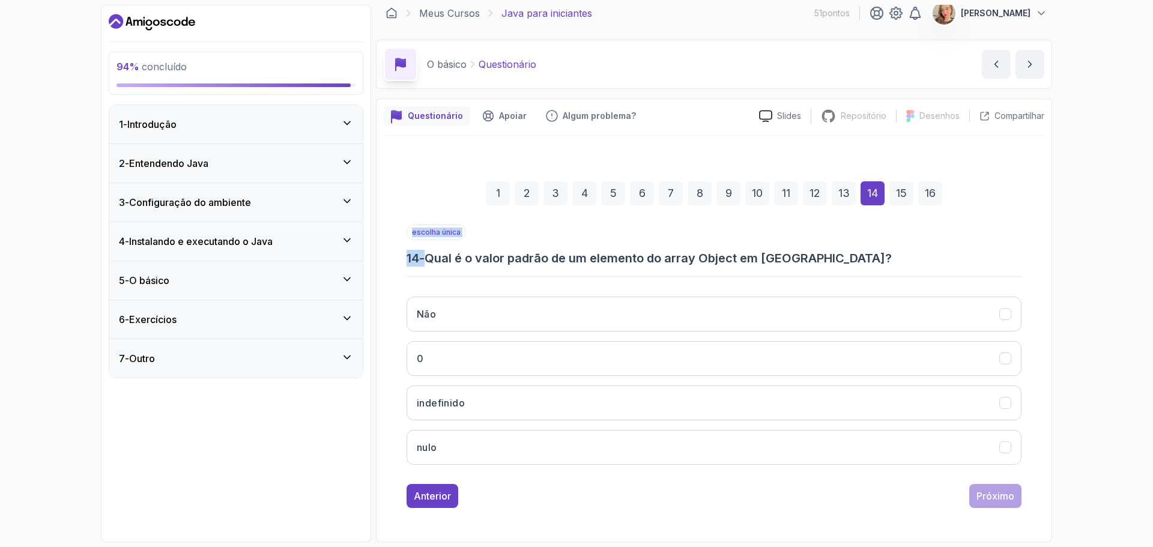
click at [447, 273] on div "escolha única 14 - Qual é o valor padrão de um elemento do array Object em [GEO…" at bounding box center [713, 350] width 615 height 250
click at [543, 446] on button "nulo" at bounding box center [713, 447] width 615 height 35
click at [981, 487] on button "Próximo" at bounding box center [995, 496] width 52 height 24
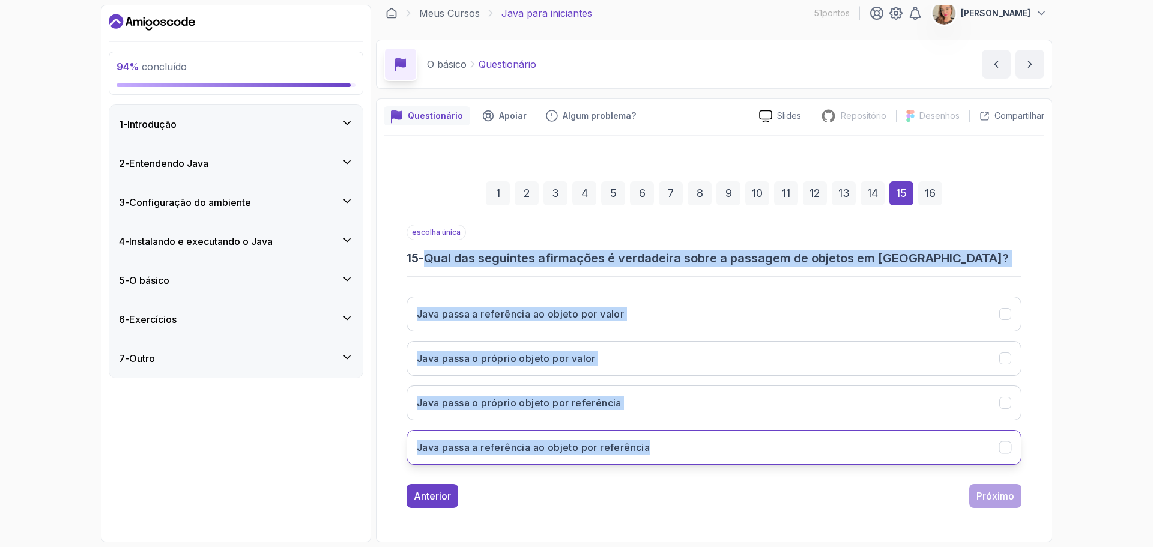
drag, startPoint x: 430, startPoint y: 258, endPoint x: 974, endPoint y: 451, distance: 577.3
click at [974, 451] on div "escolha única 15 - Qual das seguintes afirmações é verdadeira sobre a passagem …" at bounding box center [713, 350] width 615 height 250
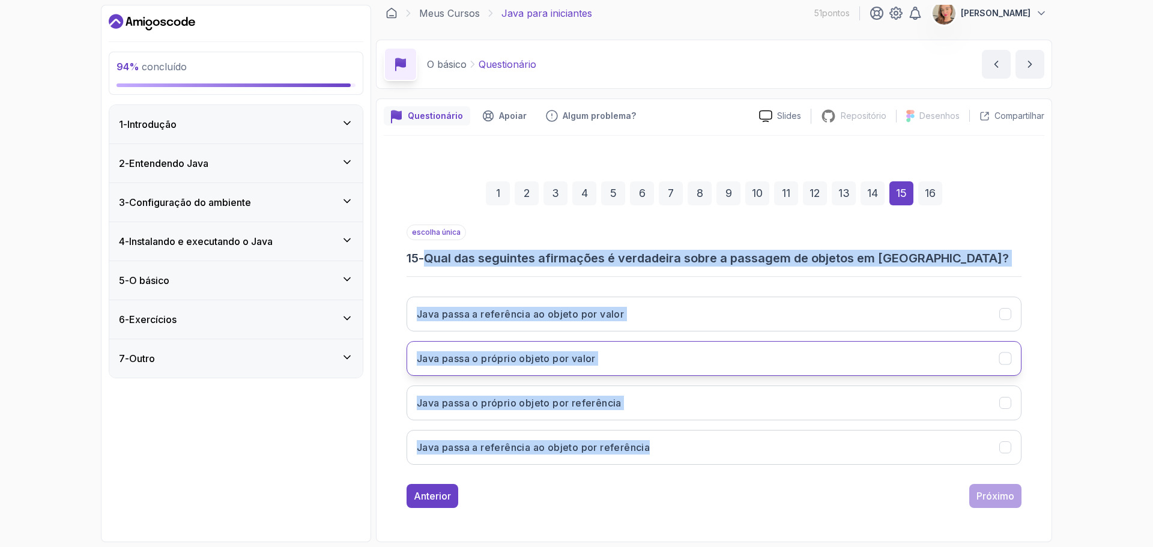
click at [659, 350] on button "Java passa o próprio objeto por valor" at bounding box center [713, 358] width 615 height 35
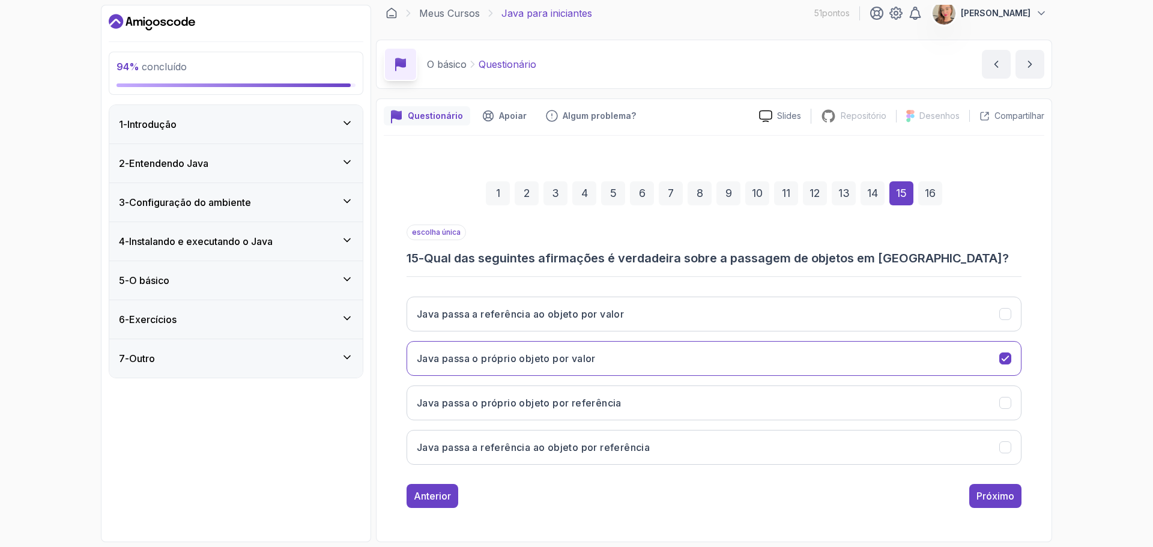
click at [695, 498] on div "Anterior Próximo" at bounding box center [713, 496] width 615 height 24
click at [992, 501] on font "Próximo" at bounding box center [995, 496] width 38 height 12
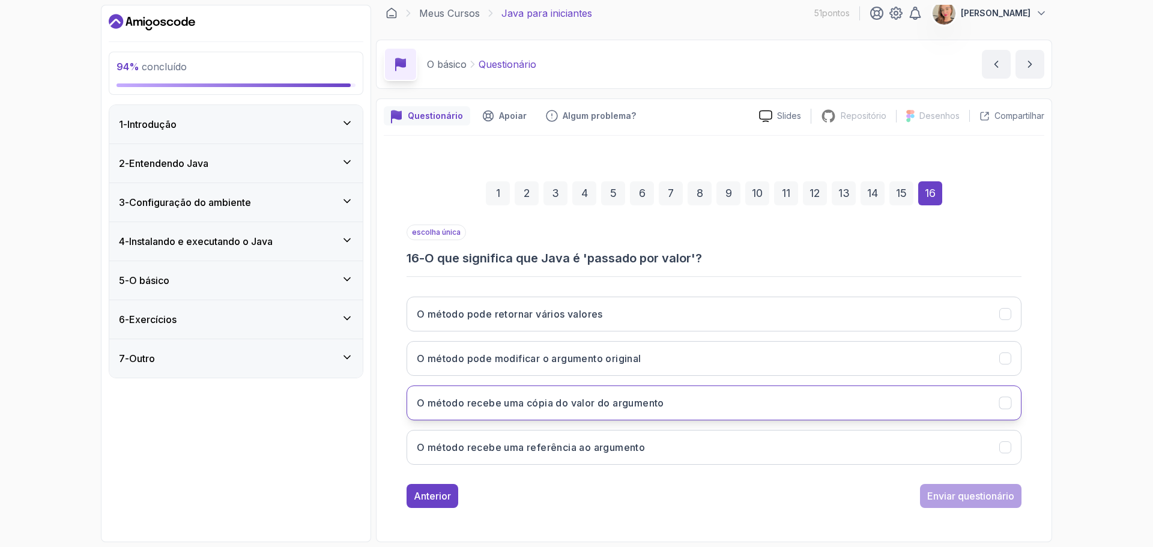
click at [491, 406] on font "O método recebe uma cópia do valor do argumento" at bounding box center [540, 403] width 247 height 12
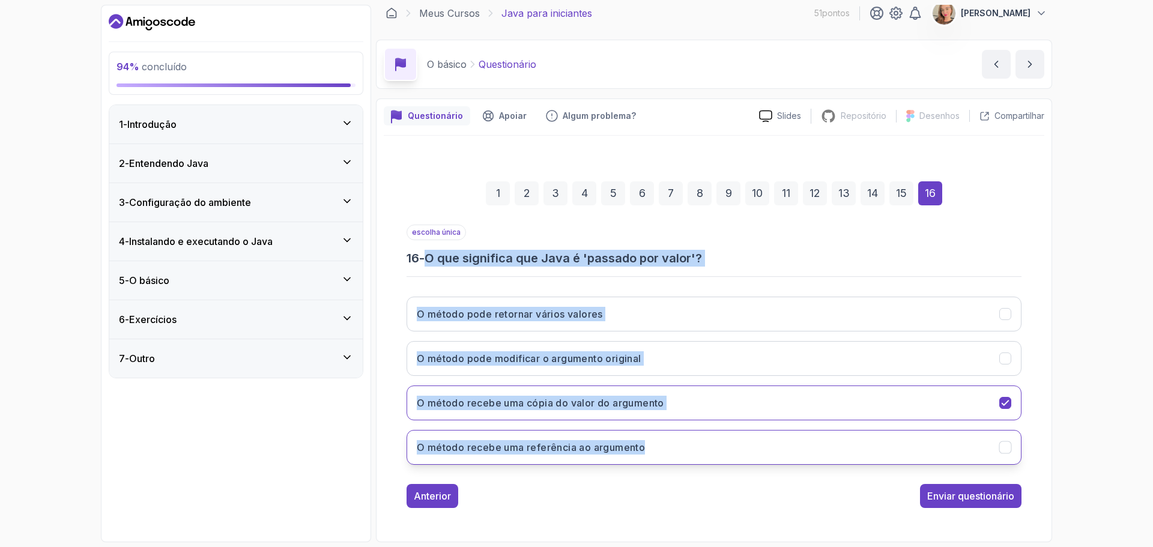
drag, startPoint x: 430, startPoint y: 255, endPoint x: 657, endPoint y: 455, distance: 302.4
click at [657, 455] on div "escolha única 16 - O que significa que Java é 'passado por valor'? O método pod…" at bounding box center [713, 350] width 615 height 250
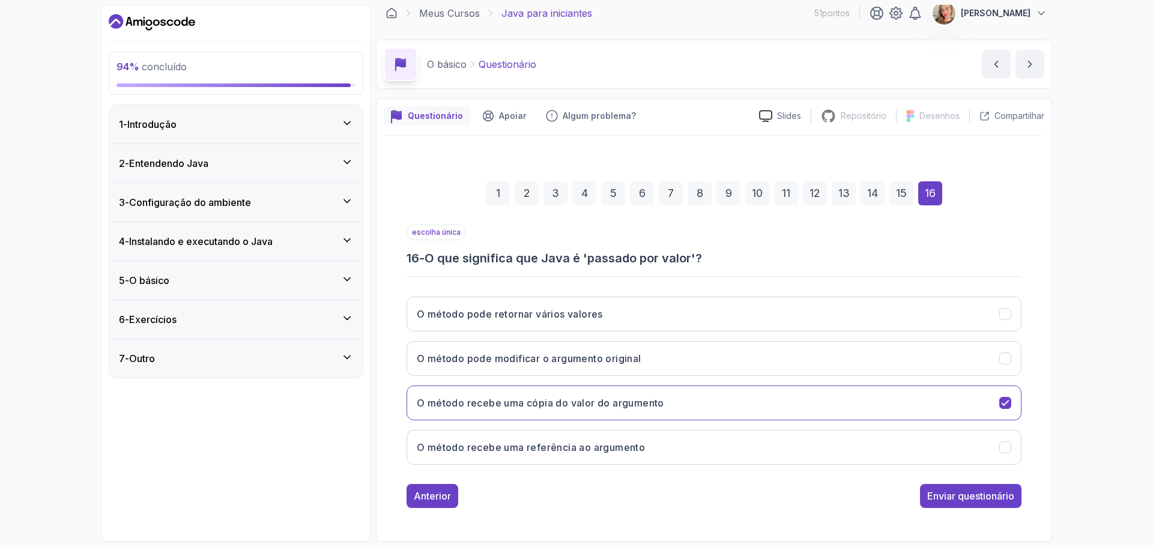
click at [747, 508] on div "1 2 3 4 5 6 7 8 9 10 11 12 13 14 15 16 escolha única 16 - O que significa que J…" at bounding box center [714, 334] width 660 height 365
click at [985, 495] on font "Enviar questionário" at bounding box center [970, 496] width 87 height 12
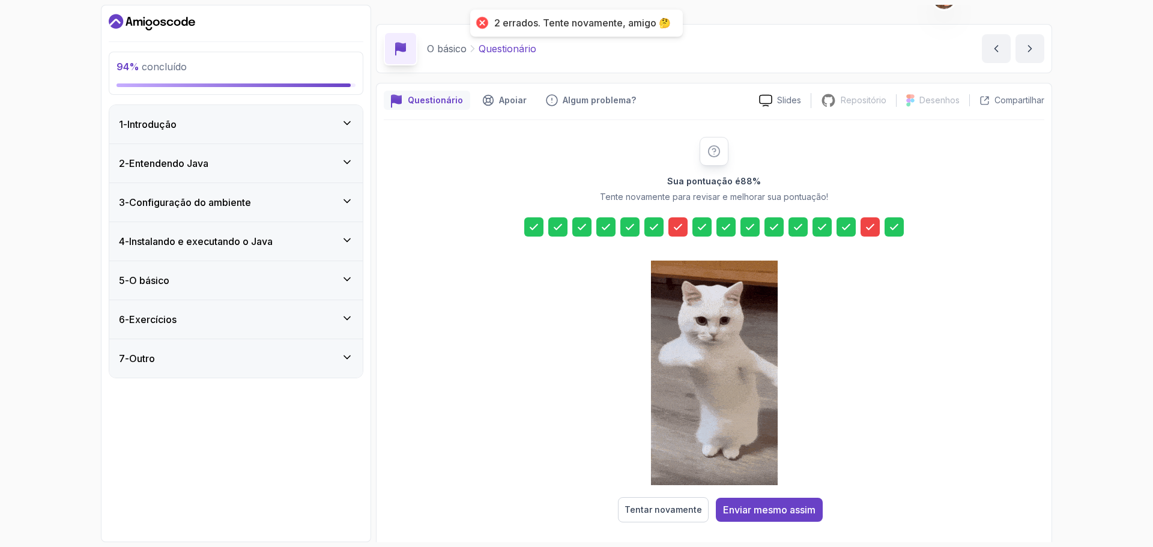
scroll to position [29, 0]
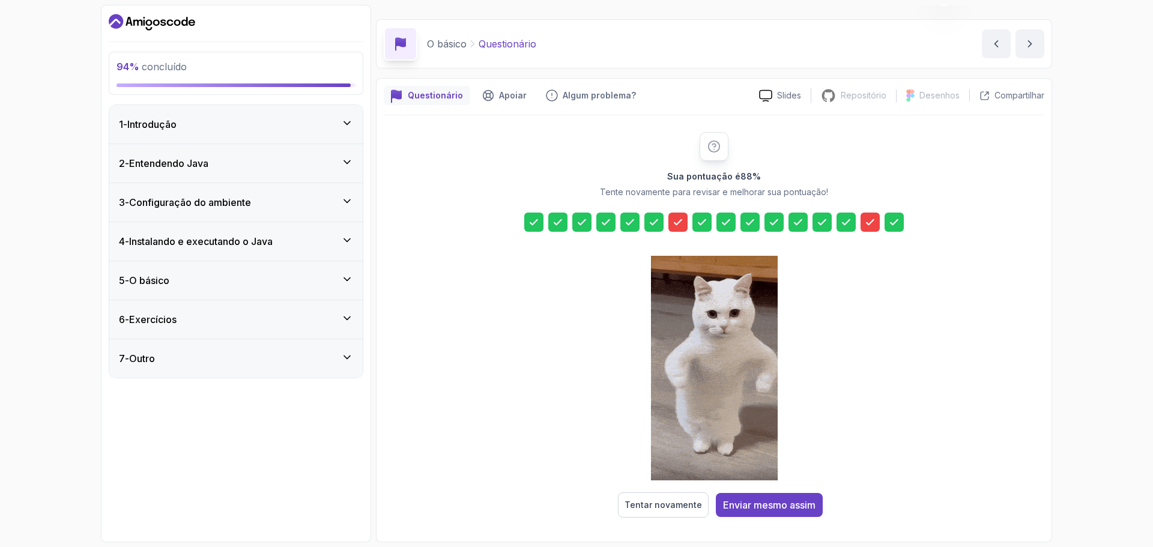
click at [672, 225] on icon at bounding box center [678, 222] width 12 height 12
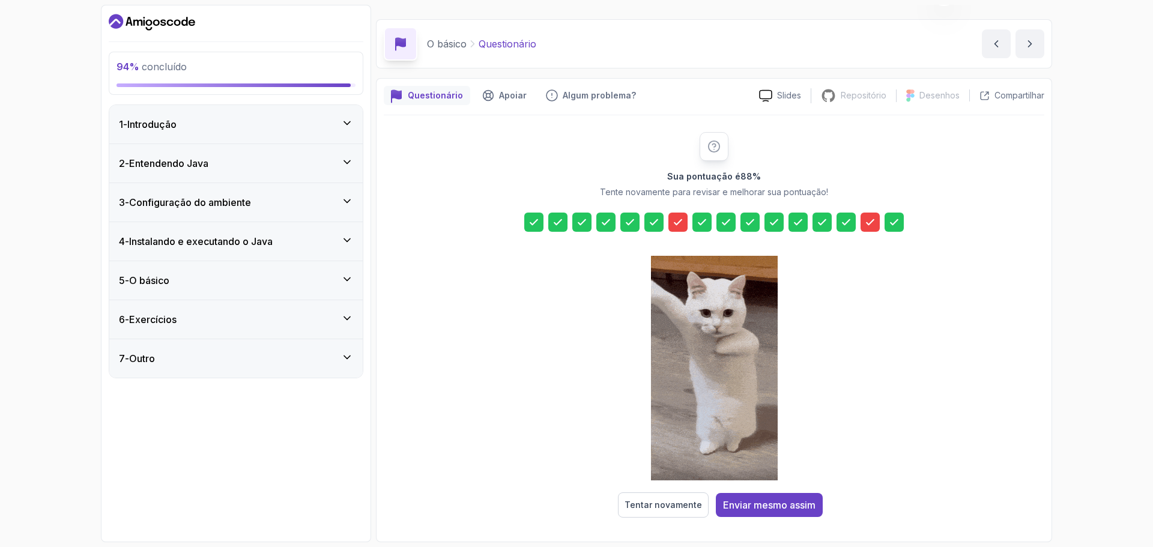
click at [863, 222] on div at bounding box center [869, 222] width 19 height 19
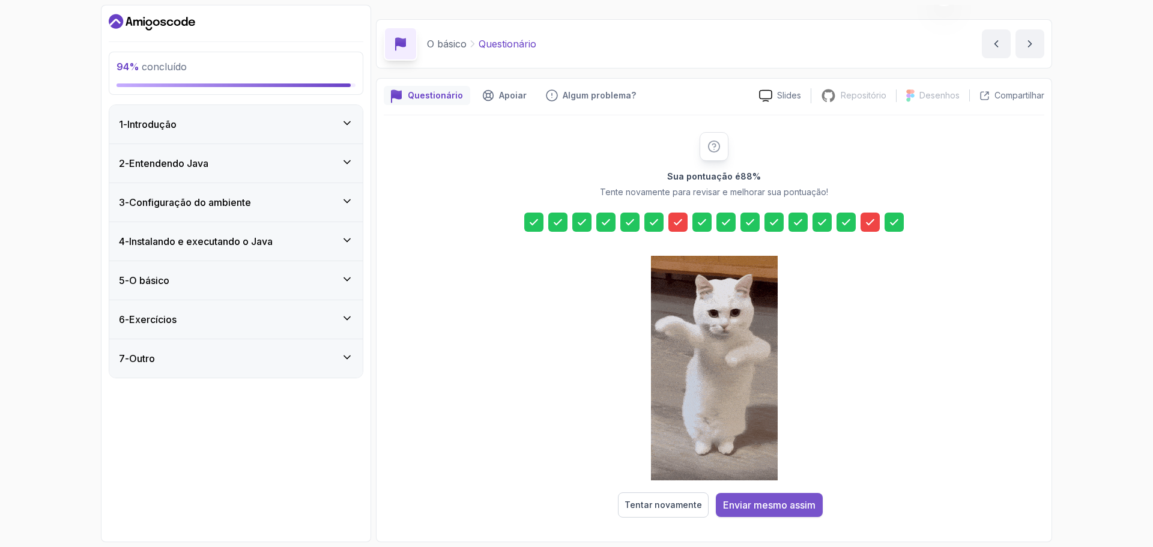
click at [765, 506] on font "Enviar mesmo assim" at bounding box center [769, 505] width 92 height 12
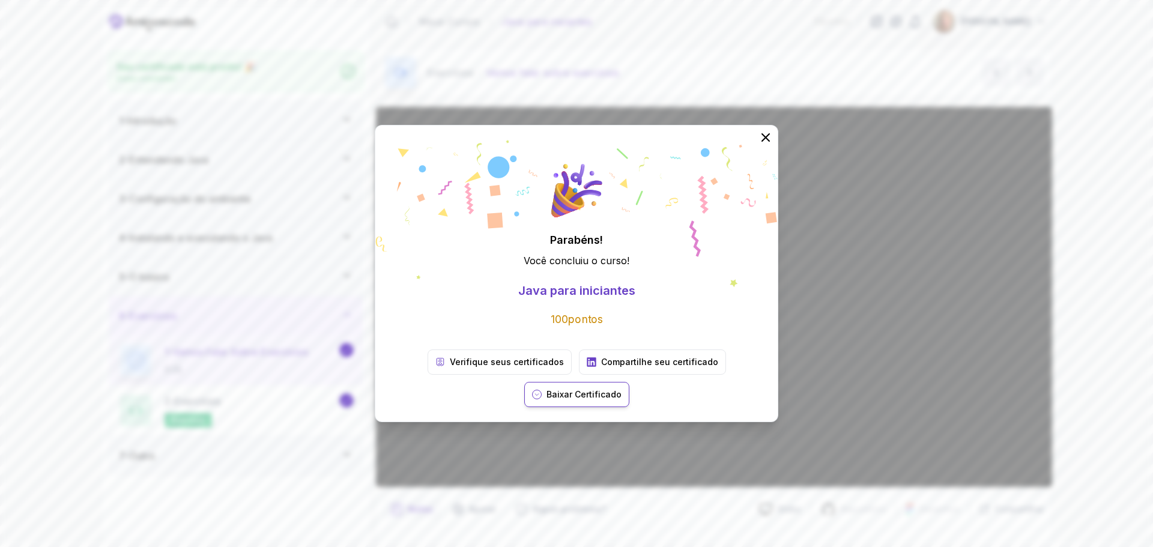
click at [588, 400] on button "Baixar Certificado" at bounding box center [576, 394] width 105 height 25
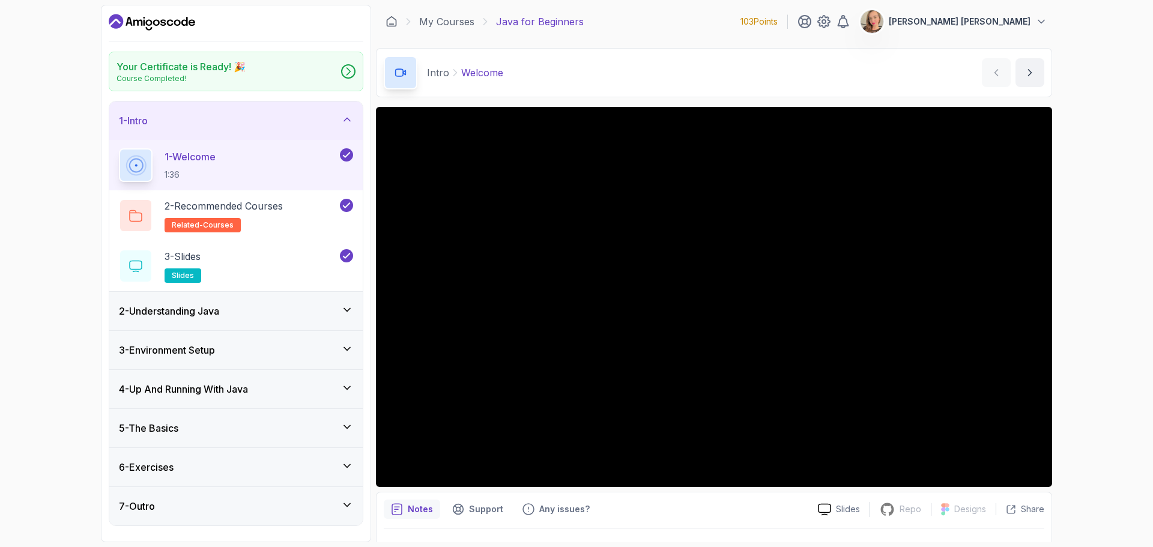
click at [980, 11] on button "[PERSON_NAME]" at bounding box center [953, 22] width 187 height 24
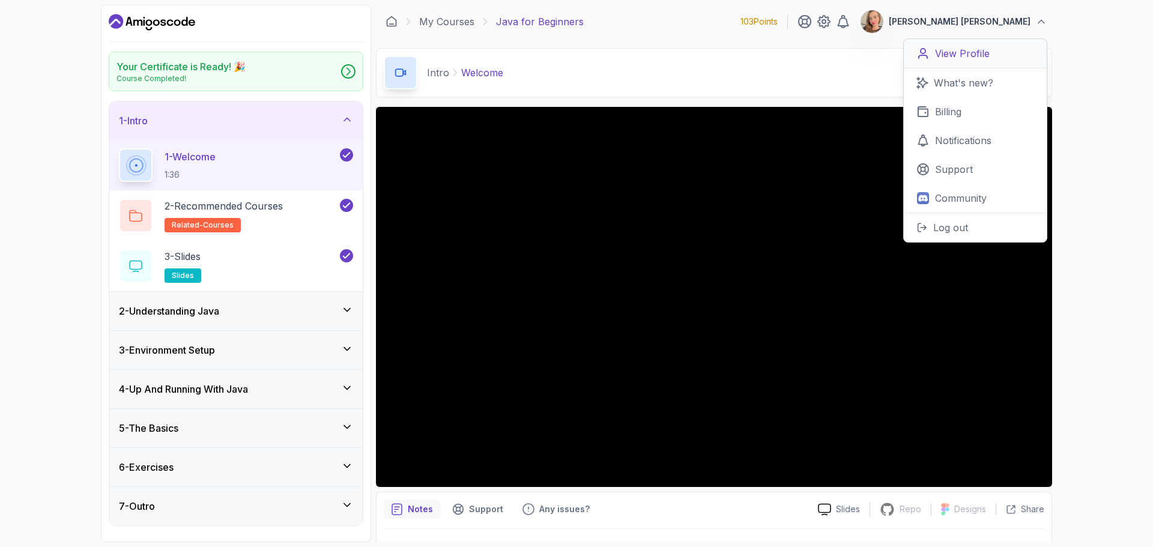
click at [977, 49] on p "View Profile" at bounding box center [962, 53] width 55 height 14
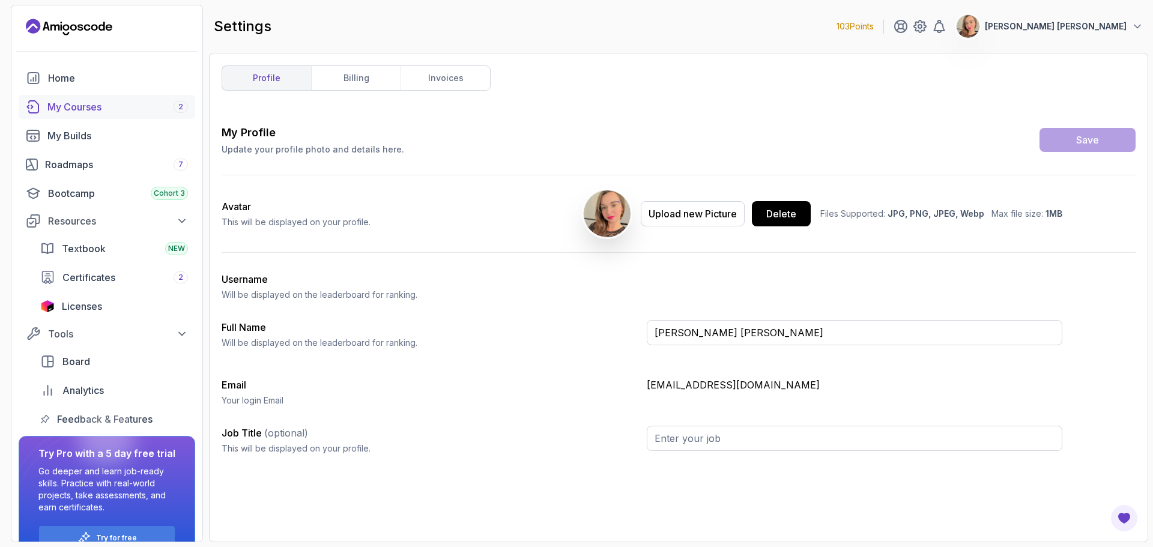
click at [86, 113] on div "My Courses 2" at bounding box center [117, 107] width 140 height 14
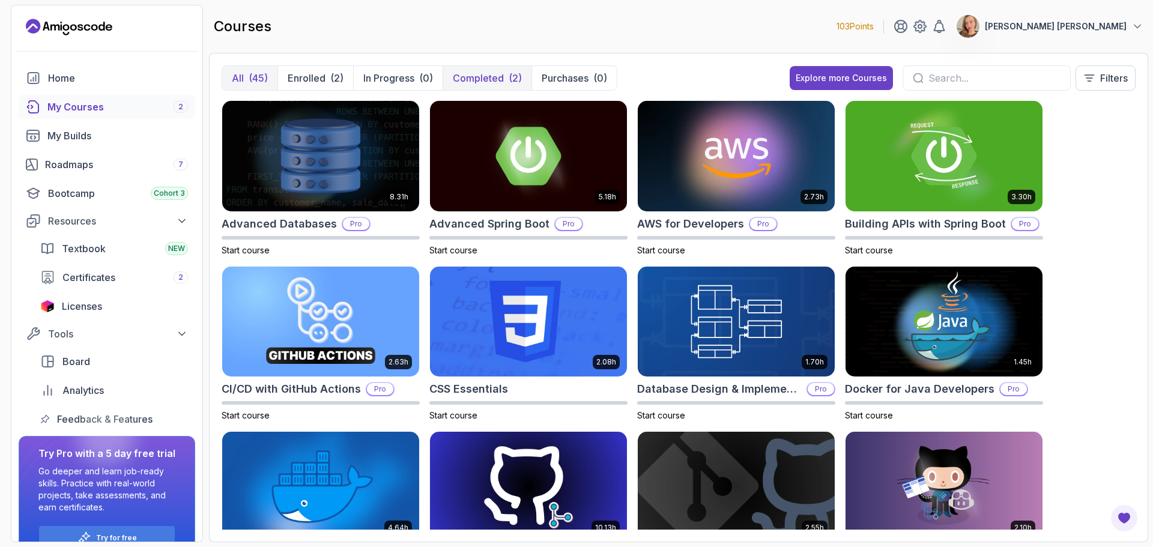
click at [475, 75] on p "Completed" at bounding box center [478, 78] width 51 height 14
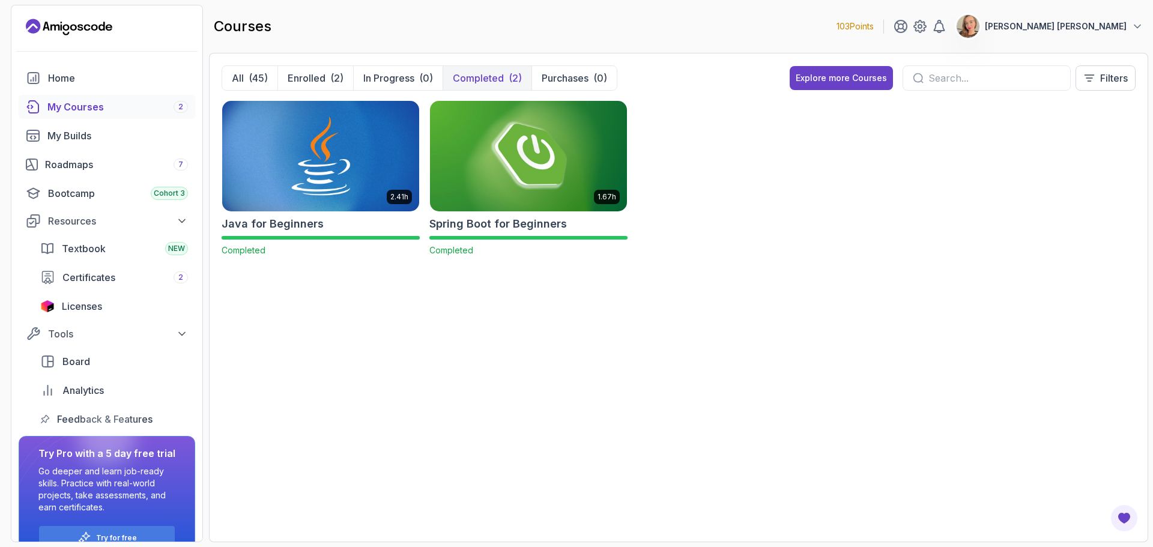
click at [480, 223] on h2 "Spring Boot for Beginners" at bounding box center [497, 224] width 137 height 17
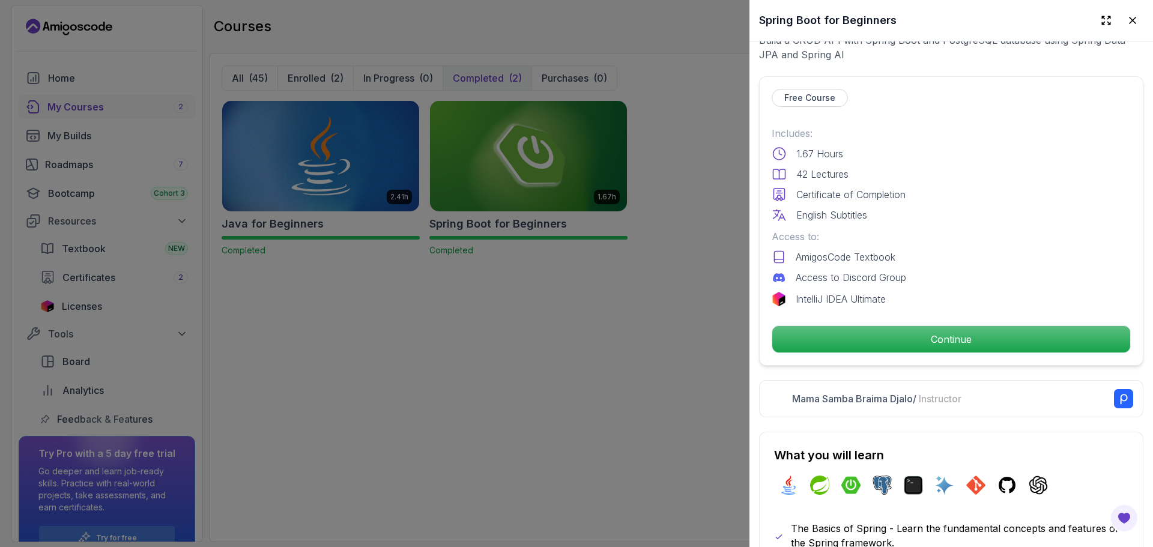
scroll to position [240, 0]
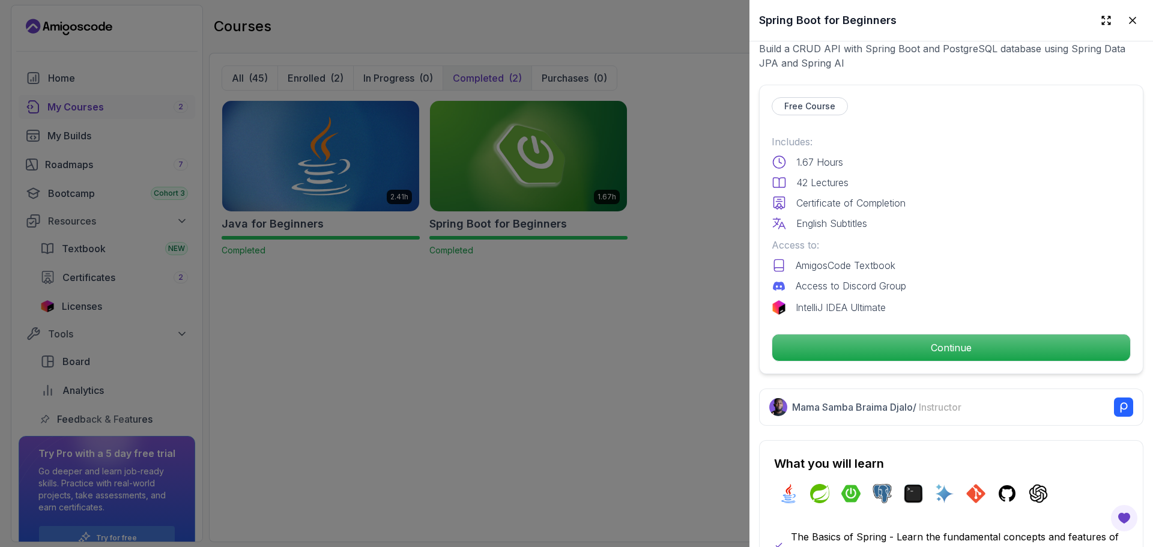
click at [852, 196] on p "Certificate of Completion" at bounding box center [850, 203] width 109 height 14
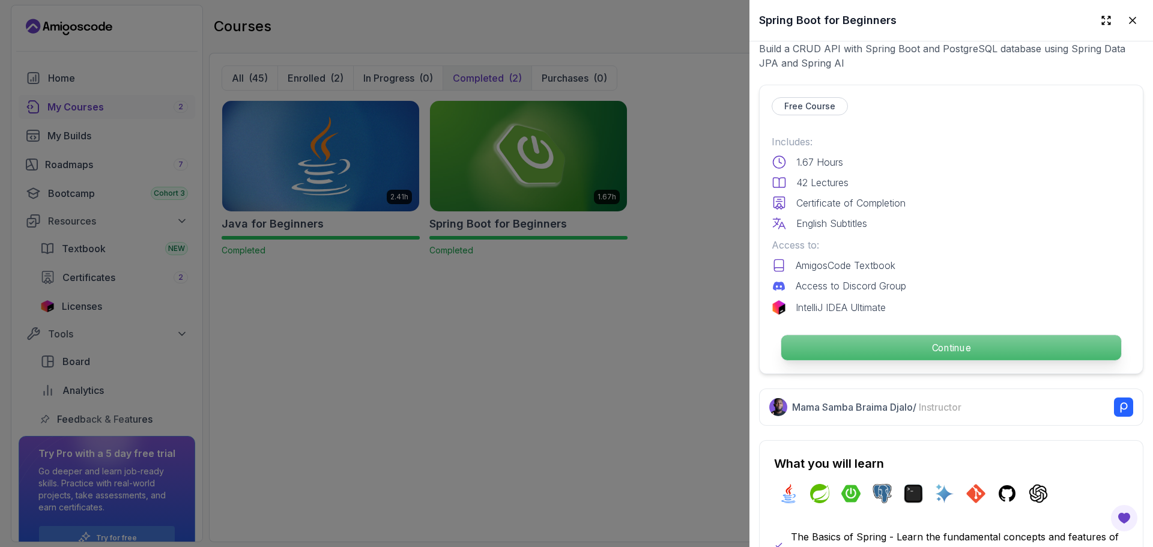
click at [888, 342] on p "Continue" at bounding box center [951, 347] width 340 height 25
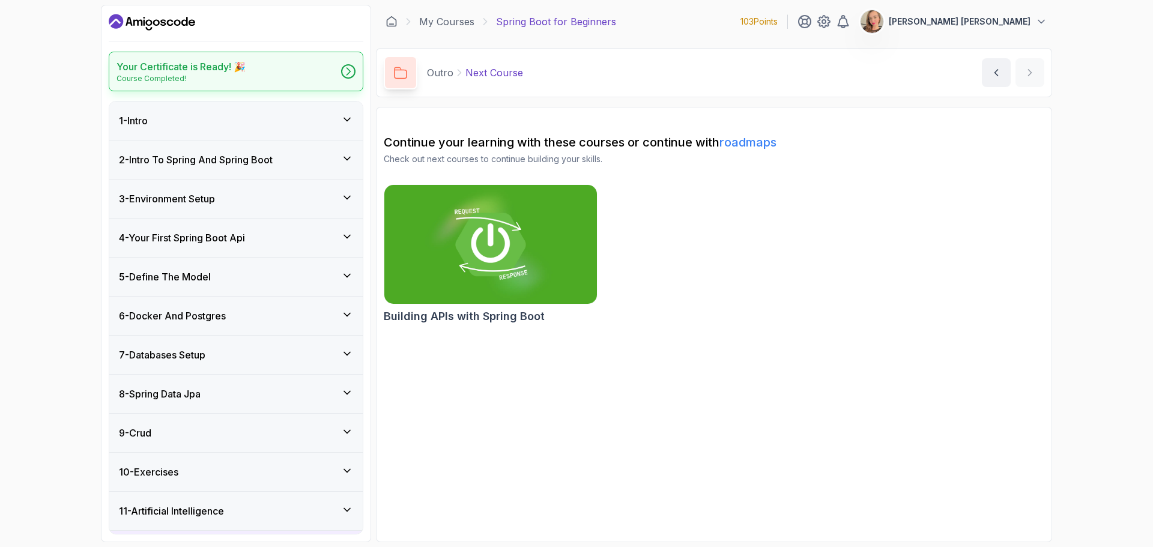
click at [272, 68] on div "Your Certificate is Ready! 🎉 Course Completed!" at bounding box center [236, 72] width 255 height 40
drag, startPoint x: 352, startPoint y: 72, endPoint x: 807, endPoint y: 331, distance: 524.0
click at [807, 331] on section "Continue your learning with these courses or continue with roadmaps Check out n…" at bounding box center [714, 324] width 676 height 435
click at [831, 27] on icon at bounding box center [823, 21] width 14 height 14
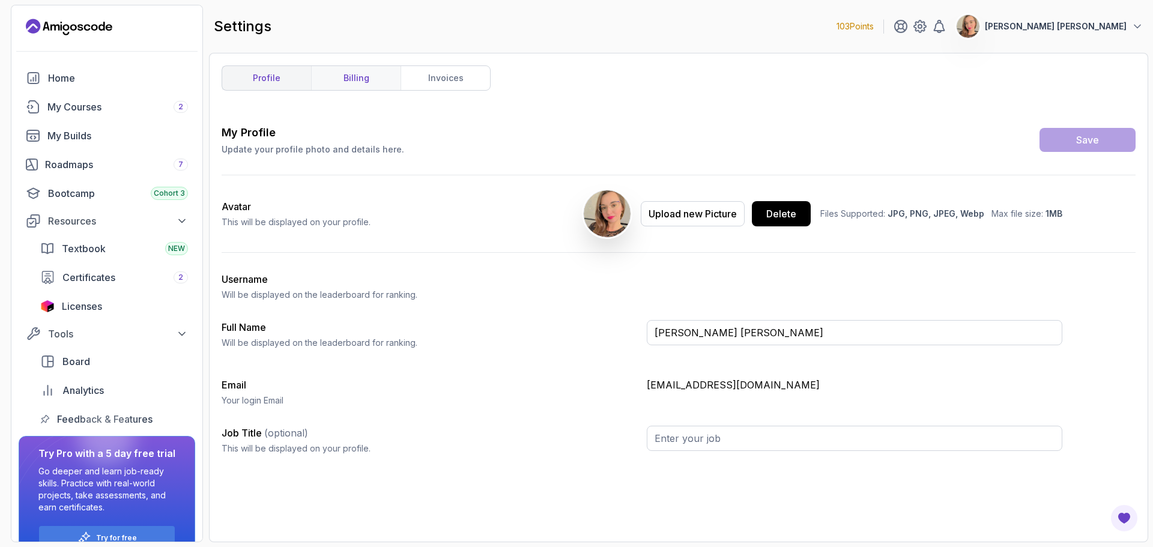
click at [342, 86] on link "billing" at bounding box center [355, 78] width 89 height 24
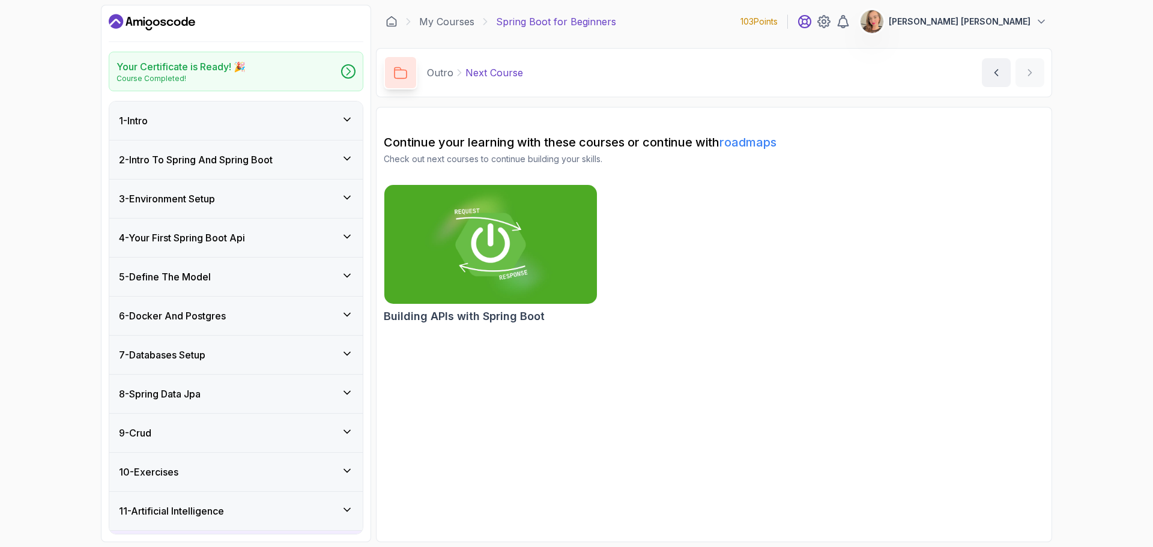
click at [810, 21] on icon at bounding box center [804, 22] width 12 height 12
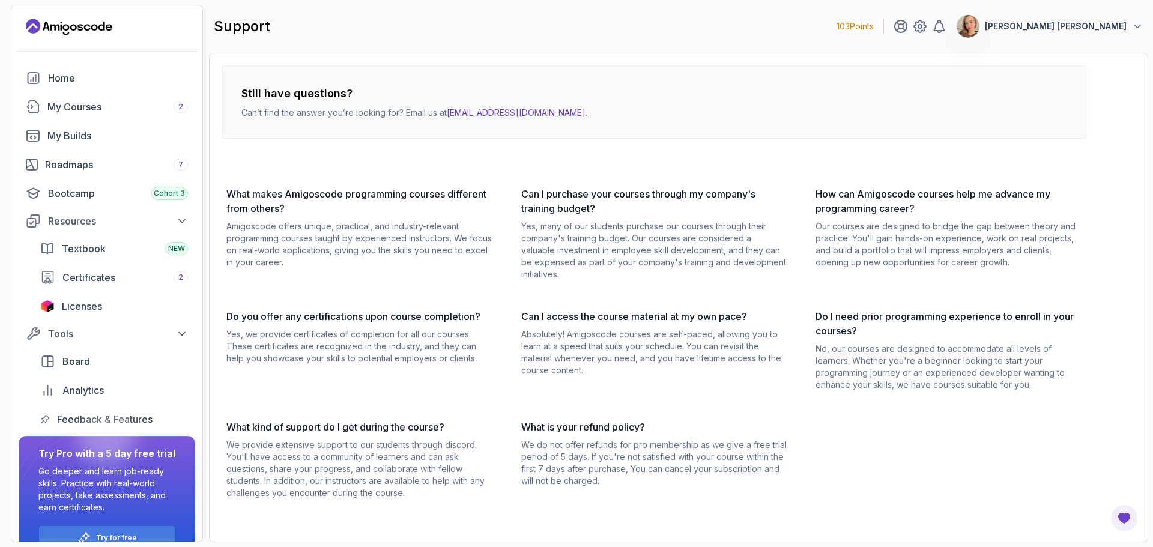
click at [1103, 30] on p "[PERSON_NAME]" at bounding box center [1056, 26] width 142 height 12
click at [416, 74] on div "Still have questions? Can’t find the answer you’re looking for? Email us at hel…" at bounding box center [678, 297] width 939 height 489
drag, startPoint x: 919, startPoint y: 31, endPoint x: 962, endPoint y: 32, distance: 43.8
click at [962, 32] on div "support 103 Points Laura Maria" at bounding box center [678, 26] width 939 height 43
click at [974, 32] on div "103 Points Laura Maria" at bounding box center [989, 26] width 307 height 24
